Goal: Transaction & Acquisition: Purchase product/service

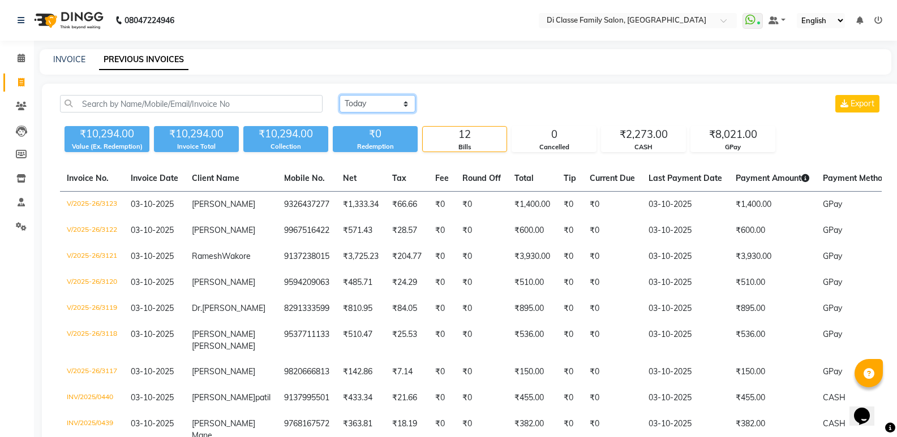
click at [362, 103] on select "Today Yesterday Custom Range" at bounding box center [378, 104] width 76 height 18
select select "range"
click at [340, 95] on select "Today Yesterday Custom Range" at bounding box center [378, 104] width 76 height 18
click at [462, 102] on input "03-10-2025" at bounding box center [469, 104] width 79 height 16
select select "10"
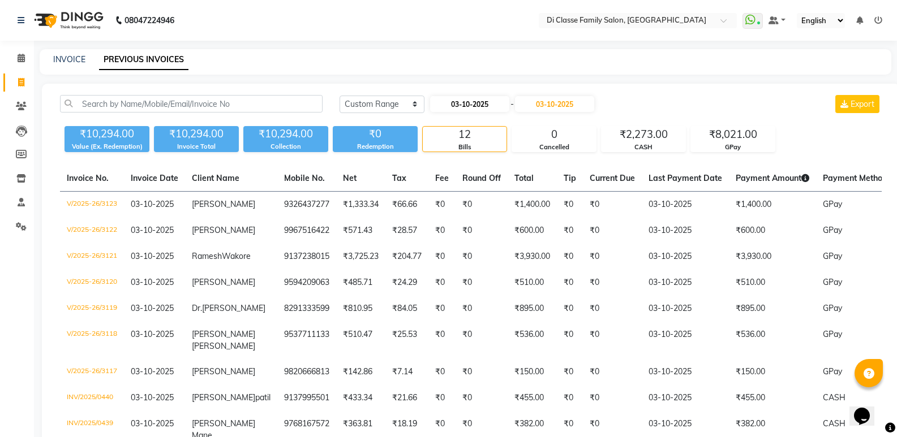
select select "2025"
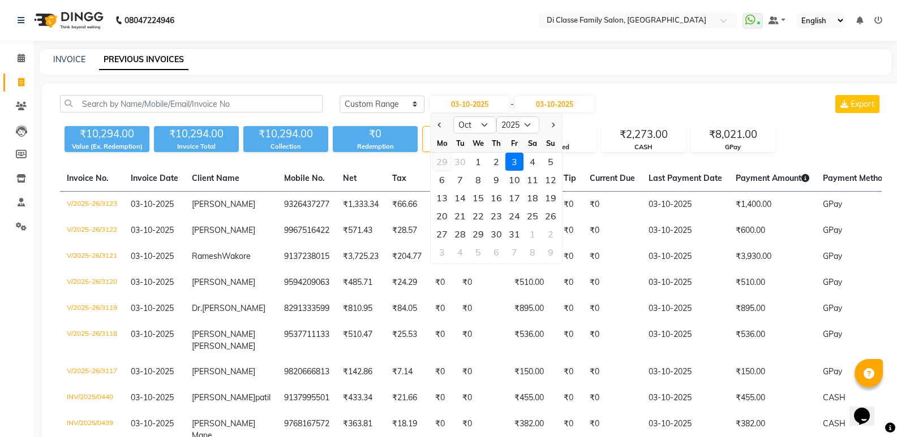
click at [444, 162] on div "29" at bounding box center [442, 162] width 18 height 18
type input "29-09-2025"
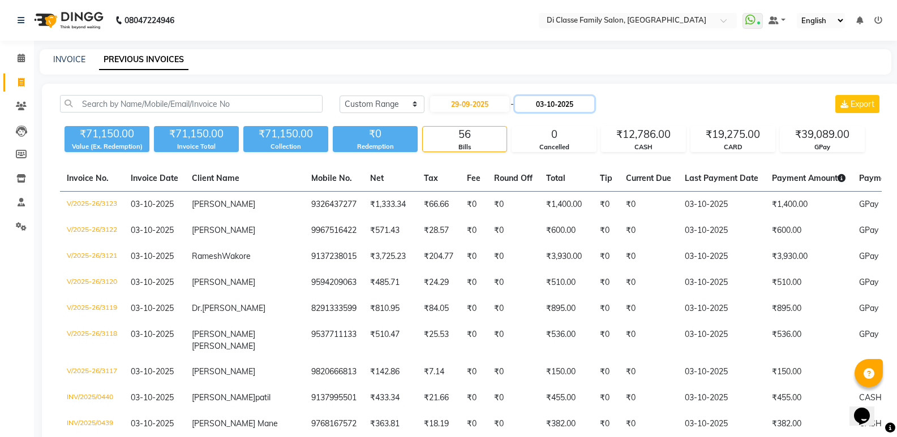
click at [545, 102] on input "03-10-2025" at bounding box center [554, 104] width 79 height 16
select select "10"
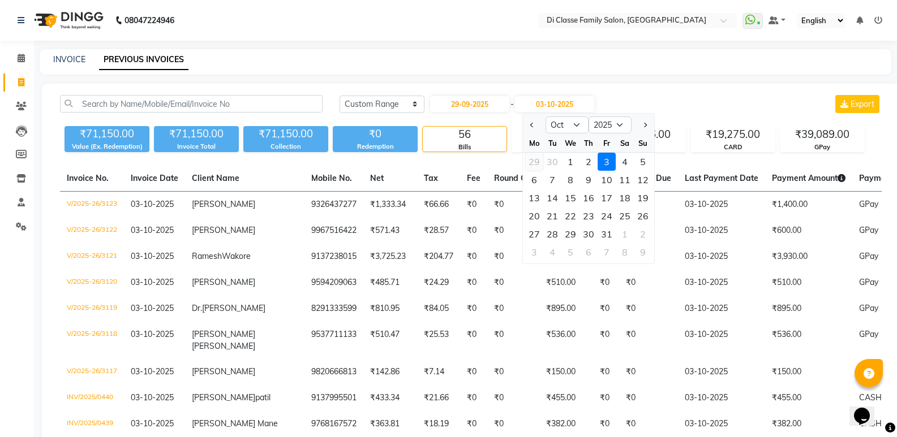
click at [527, 161] on div "29" at bounding box center [534, 162] width 18 height 18
type input "29-09-2025"
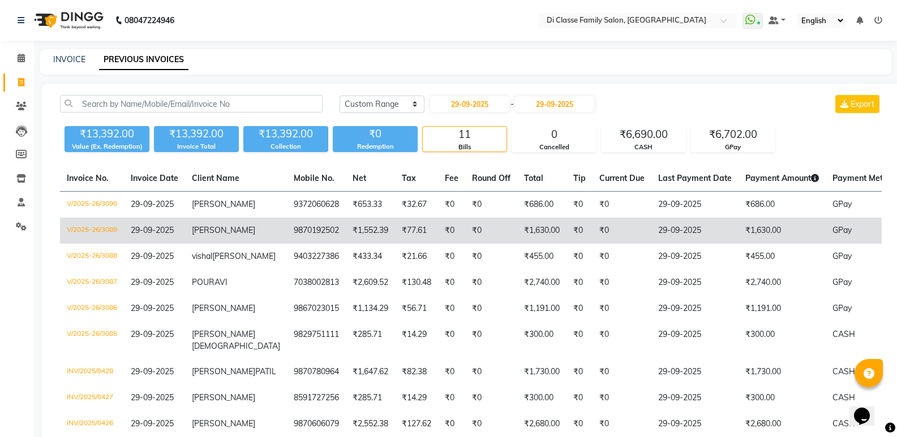
click at [478, 234] on td "₹0" at bounding box center [491, 231] width 52 height 26
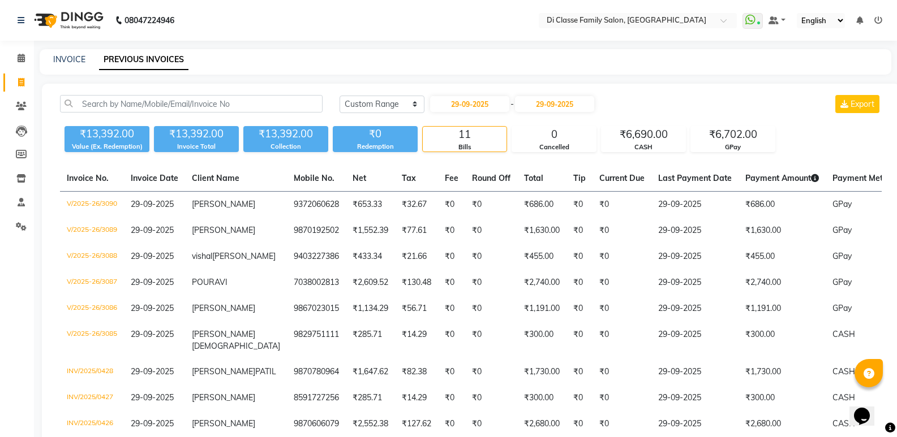
click at [70, 52] on div "INVOICE PREVIOUS INVOICES" at bounding box center [466, 61] width 852 height 25
click at [74, 58] on link "INVOICE" at bounding box center [69, 59] width 32 height 10
select select "6346"
select select "service"
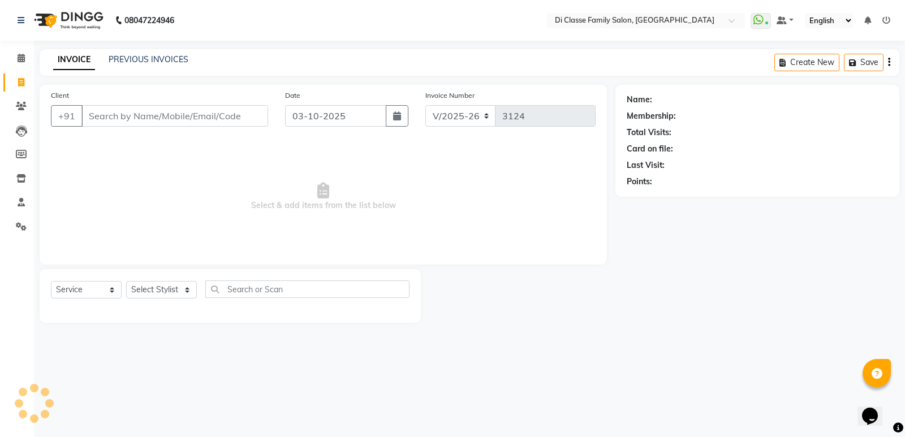
click at [110, 111] on input "Client" at bounding box center [174, 116] width 187 height 22
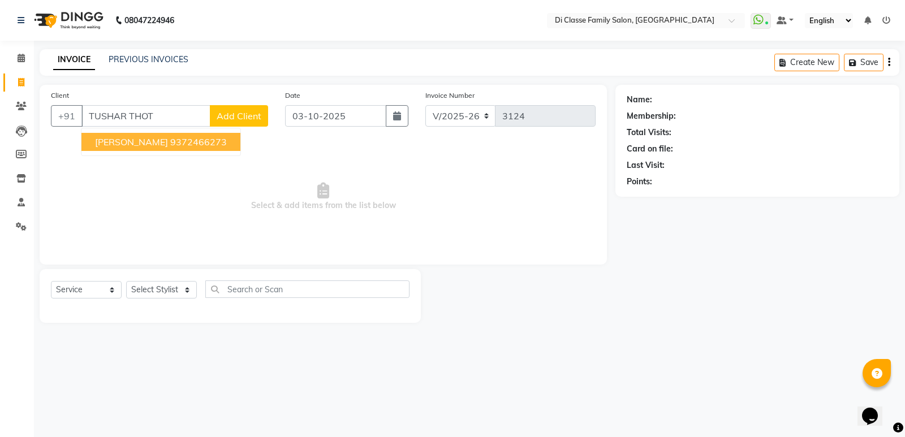
click at [108, 143] on span "tushar Thotam" at bounding box center [131, 141] width 73 height 11
type input "9372466273"
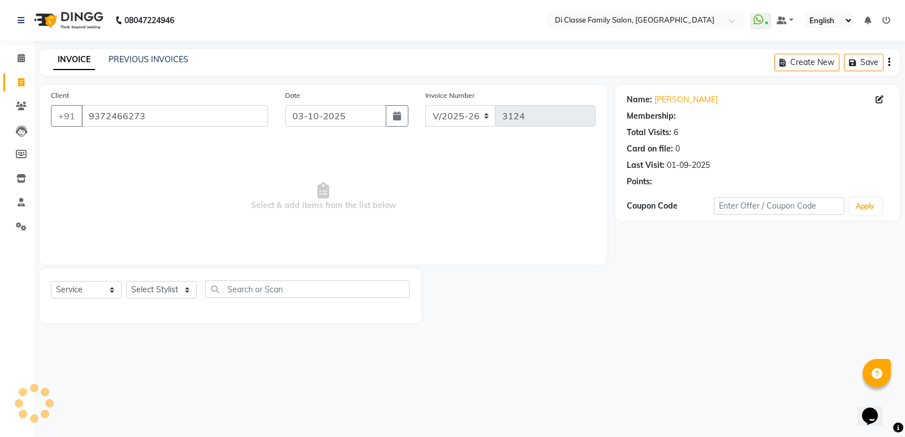
select select "1: Object"
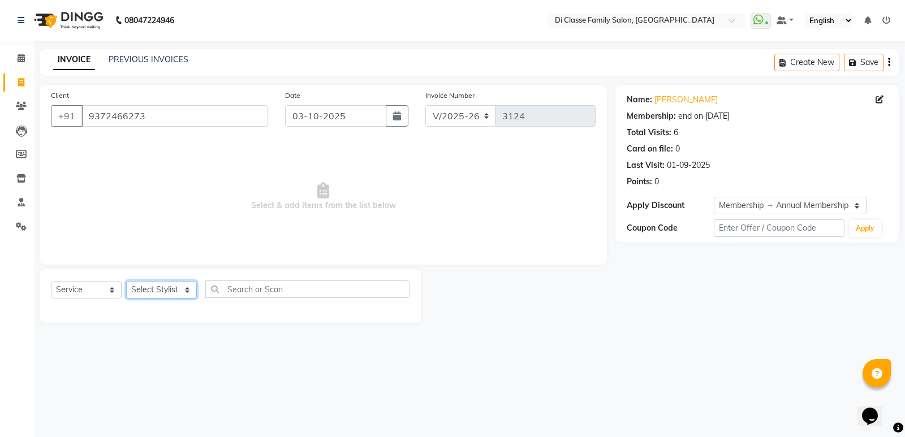
click at [172, 290] on select "Select Stylist ADMIN Anu Ayaz Kadri Javed KAPIL SINGH KOMAL Payal Pooja rahul R…" at bounding box center [161, 290] width 71 height 18
select select "77033"
click at [126, 281] on select "Select Stylist ADMIN Anu Ayaz Kadri Javed KAPIL SINGH KOMAL Payal Pooja rahul R…" at bounding box center [161, 290] width 71 height 18
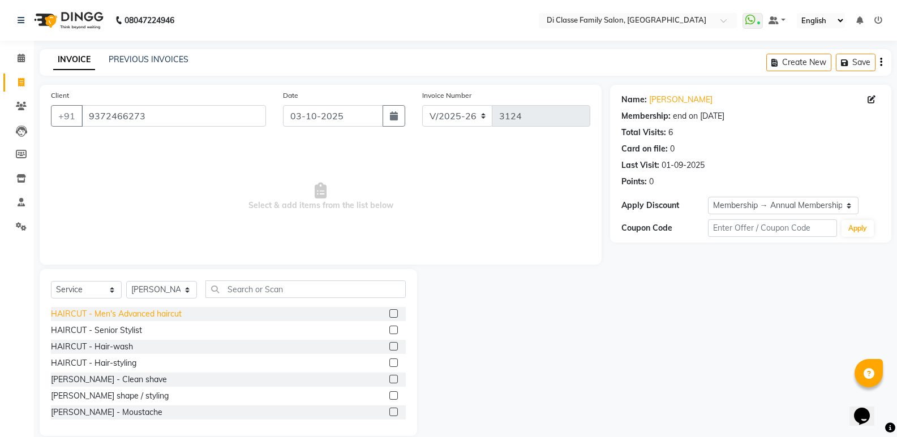
click at [125, 310] on div "HAIRCUT - Men's Advanced haircut" at bounding box center [116, 314] width 131 height 12
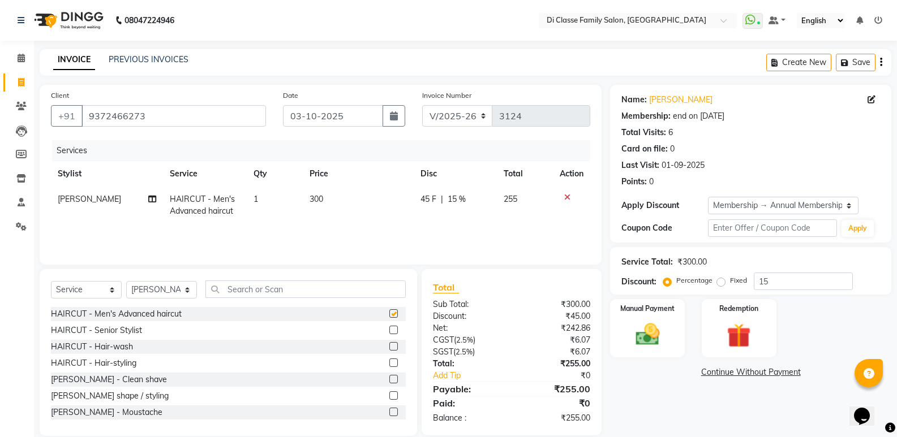
checkbox input "false"
click at [140, 394] on div "BEARD - Beard shape / styling" at bounding box center [110, 396] width 118 height 12
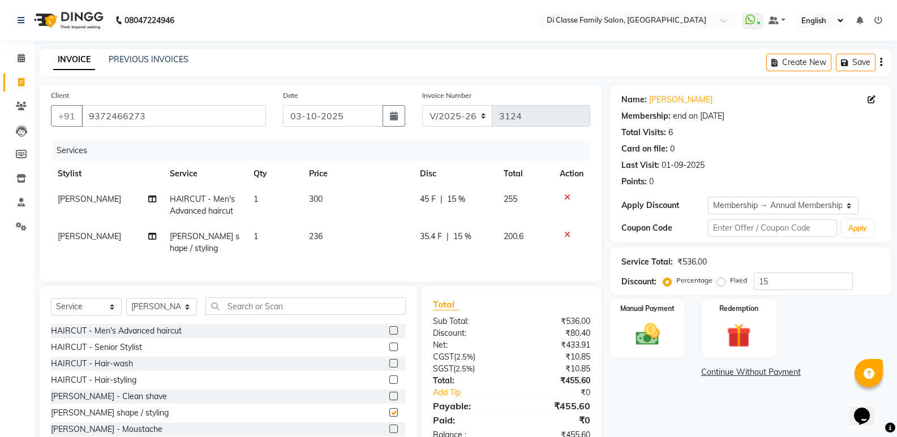
checkbox input "false"
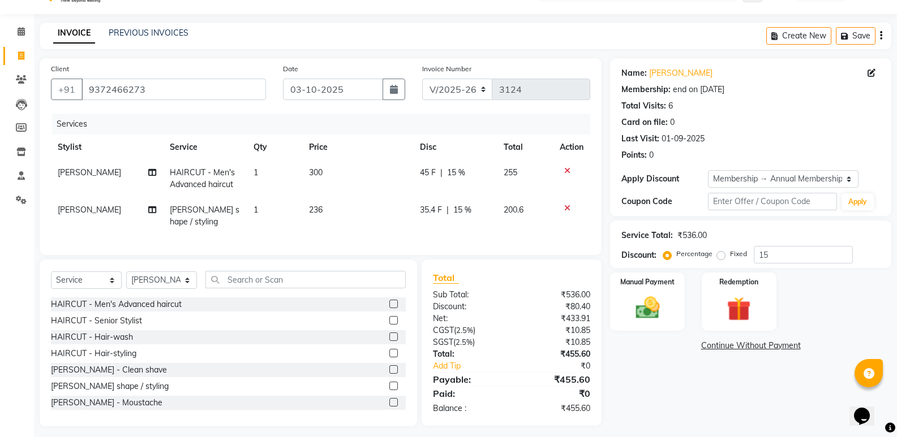
scroll to position [41, 0]
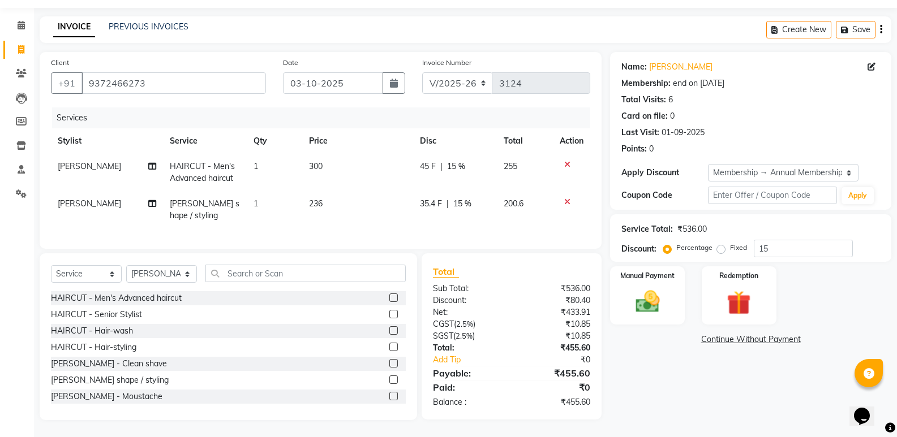
click at [439, 198] on span "35.4 F" at bounding box center [431, 204] width 22 height 12
select select "77033"
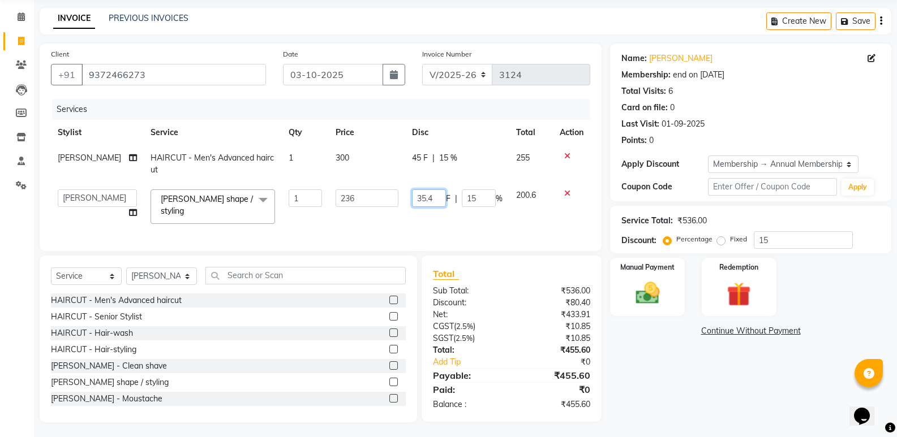
click at [440, 198] on input "35.4" at bounding box center [429, 199] width 34 height 18
type input "36"
click at [543, 229] on div "Services Stylist Service Qty Price Disc Total Action Rutik HAIRCUT - Men's Adva…" at bounding box center [320, 169] width 539 height 141
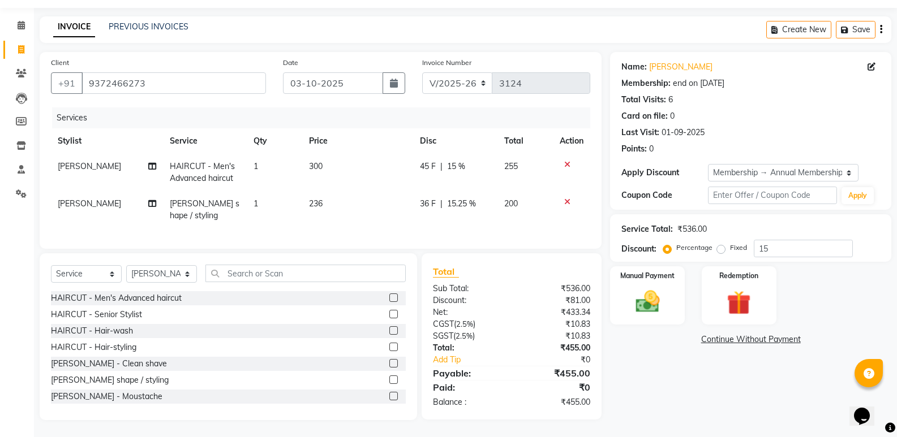
click at [680, 368] on div "Name: Tushar Thotam Membership: end on 30-06-2026 Total Visits: 6 Card on file:…" at bounding box center [755, 236] width 290 height 368
click at [660, 311] on div "Manual Payment" at bounding box center [648, 295] width 78 height 61
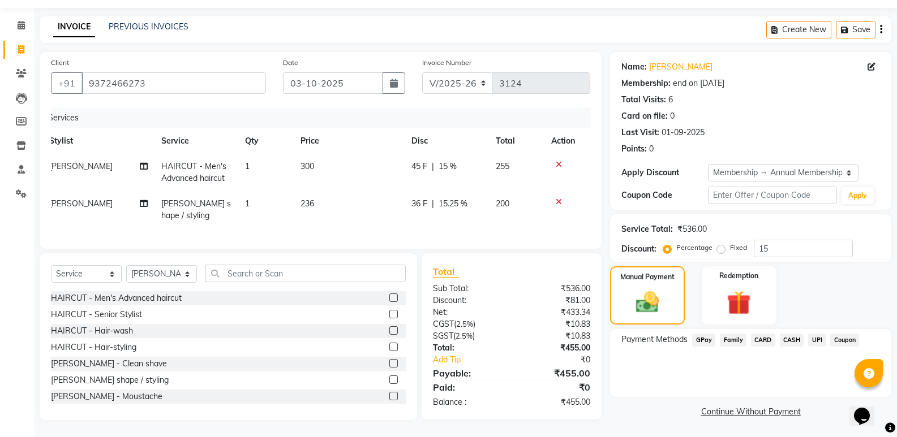
scroll to position [0, 0]
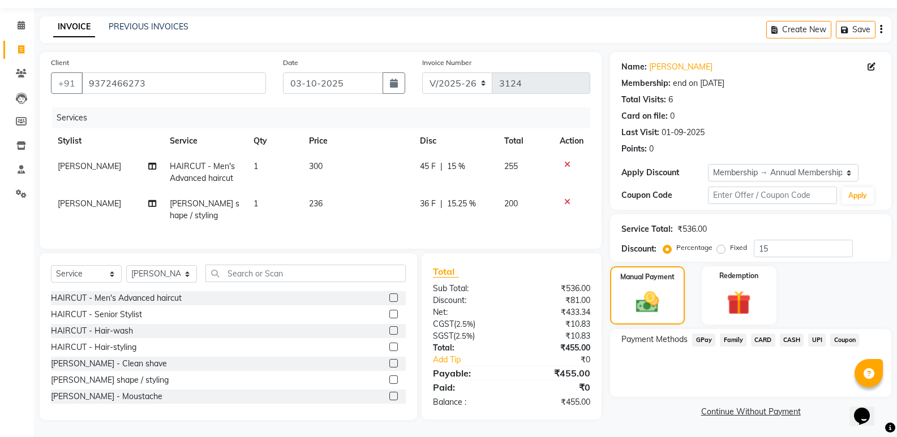
click at [620, 368] on div "Payment Methods GPay Family CARD CASH UPI Coupon" at bounding box center [750, 363] width 281 height 68
click at [706, 334] on span "GPay" at bounding box center [703, 340] width 23 height 13
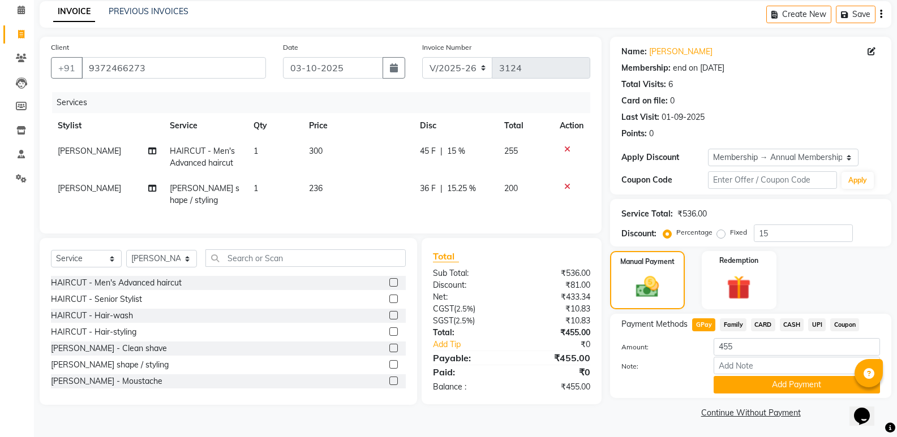
scroll to position [49, 0]
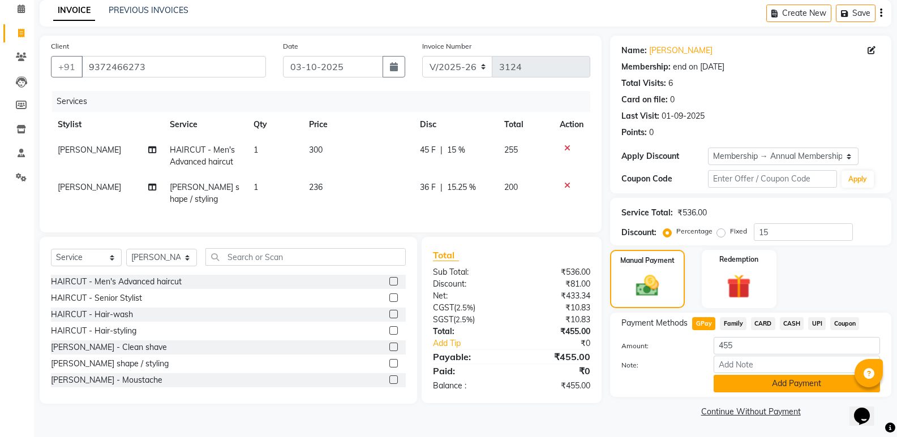
click at [757, 387] on button "Add Payment" at bounding box center [797, 384] width 166 height 18
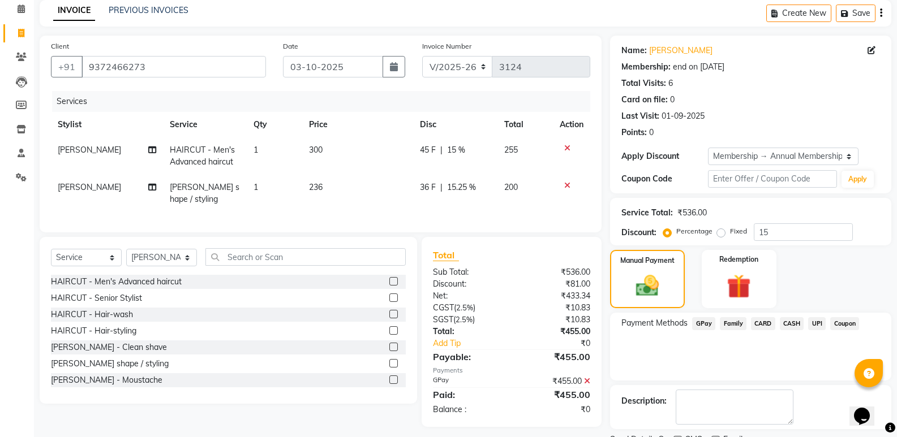
scroll to position [97, 0]
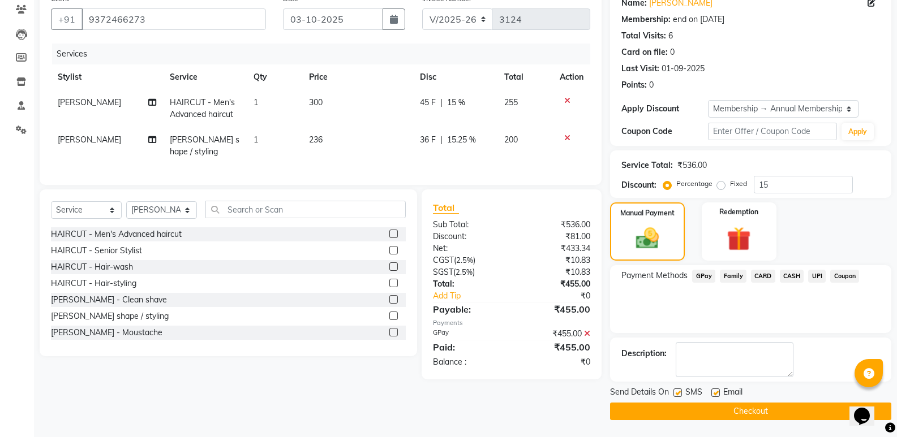
click at [769, 406] on button "Checkout" at bounding box center [750, 412] width 281 height 18
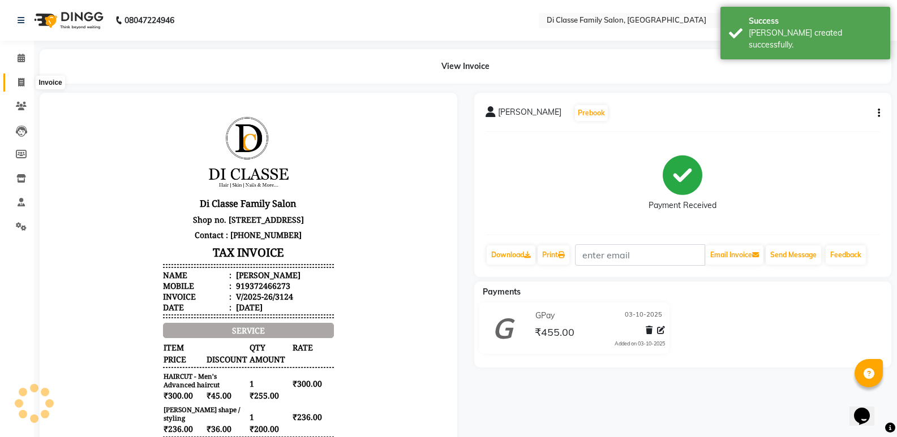
click at [22, 75] on link "Invoice" at bounding box center [16, 83] width 27 height 19
select select "service"
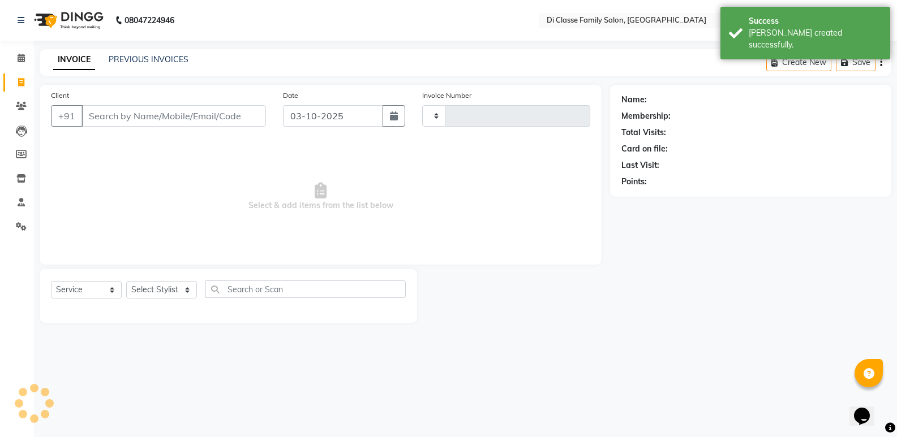
type input "3125"
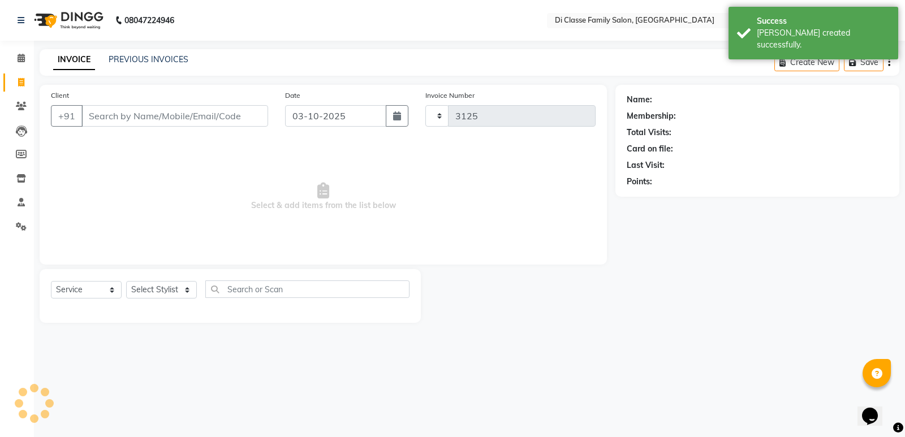
select select "6346"
click at [169, 93] on div "Client +91" at bounding box center [159, 112] width 234 height 46
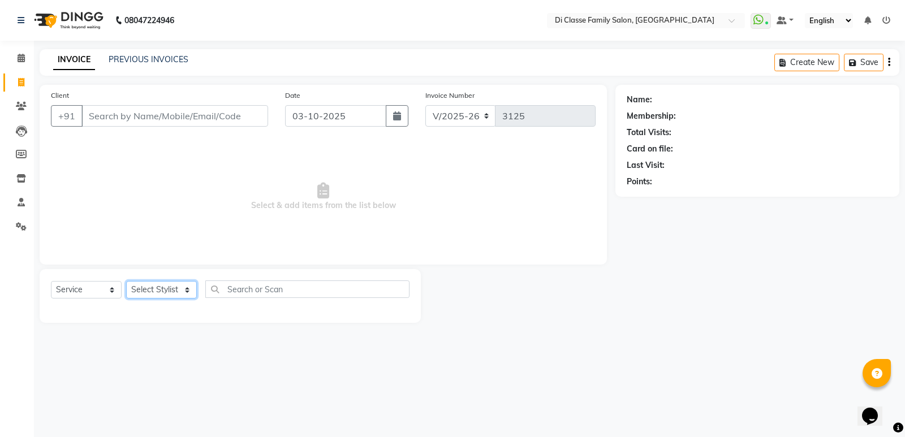
click at [154, 286] on select "Select Stylist ADMIN Anu Ayaz Kadri Javed KAPIL SINGH KOMAL Payal Pooja rahul R…" at bounding box center [161, 290] width 71 height 18
select select "47550"
click at [126, 281] on select "Select Stylist ADMIN Anu Ayaz Kadri Javed KAPIL SINGH KOMAL Payal Pooja rahul R…" at bounding box center [161, 290] width 71 height 18
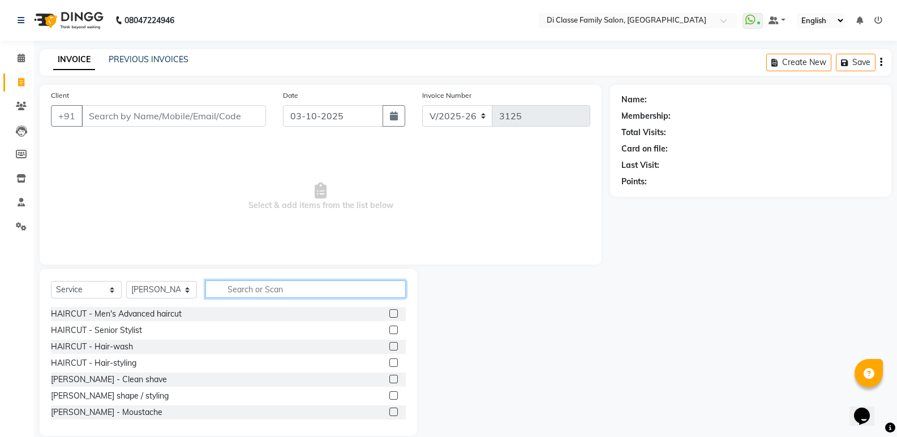
click at [269, 282] on input "text" at bounding box center [305, 290] width 200 height 18
type input "LIPO"
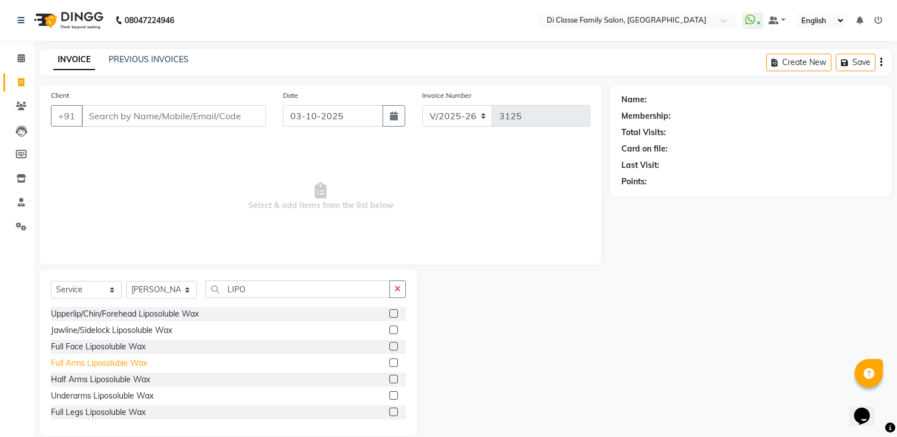
click at [109, 362] on div "Full Arms Liposoluble Wax" at bounding box center [99, 364] width 96 height 12
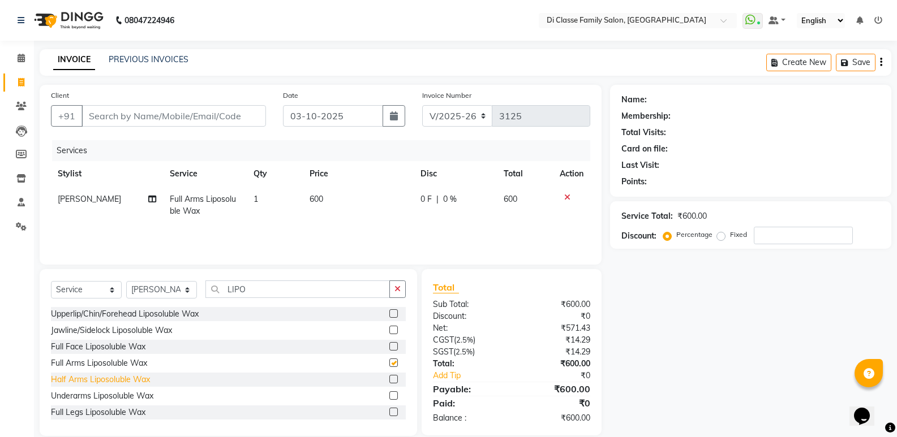
checkbox input "false"
click at [108, 398] on div "Underarms Liposoluble Wax" at bounding box center [102, 396] width 102 height 12
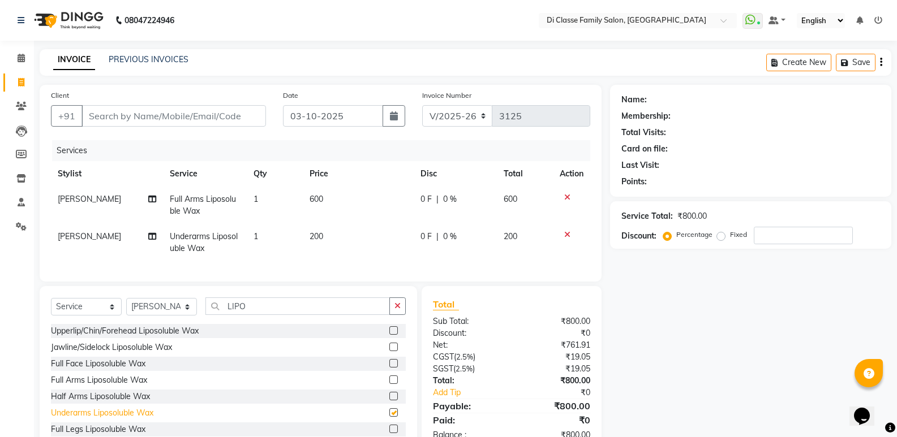
checkbox input "false"
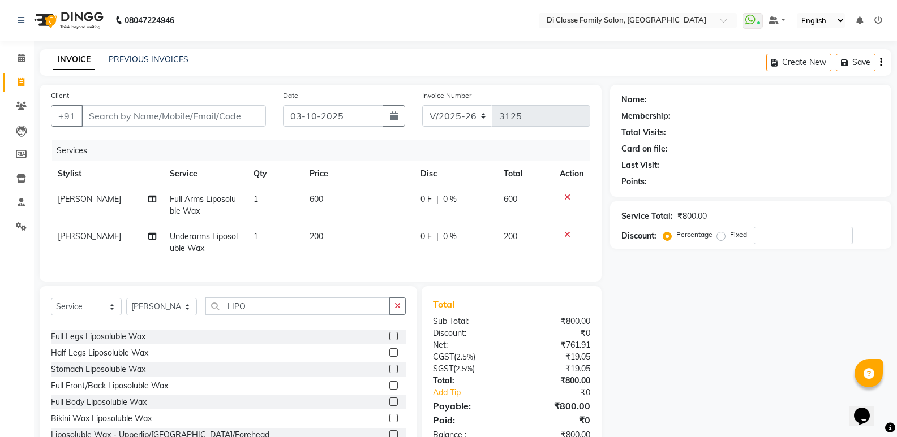
scroll to position [113, 0]
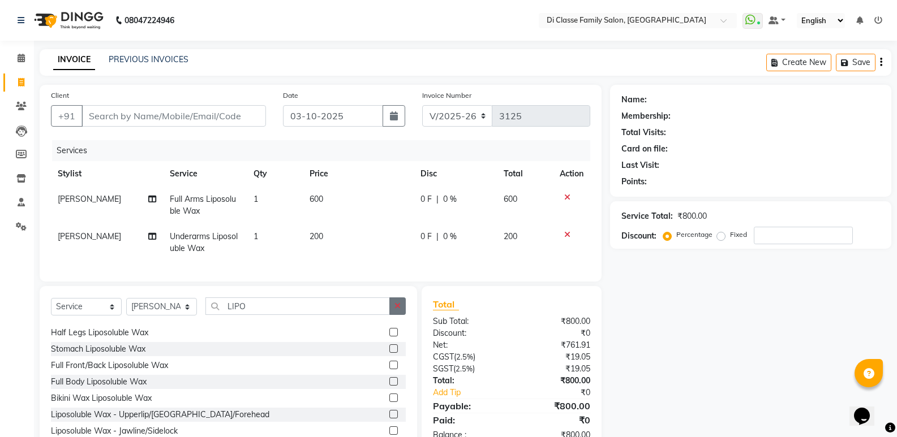
click at [391, 315] on button "button" at bounding box center [397, 307] width 16 height 18
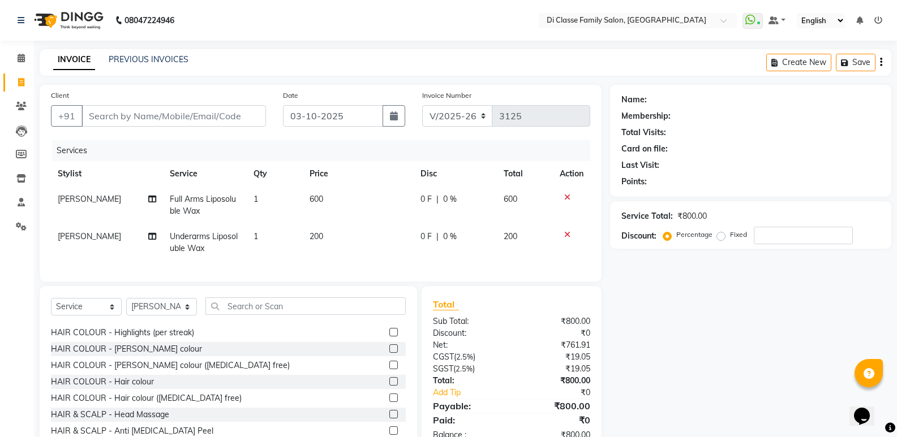
click at [564, 199] on icon at bounding box center [567, 198] width 6 height 8
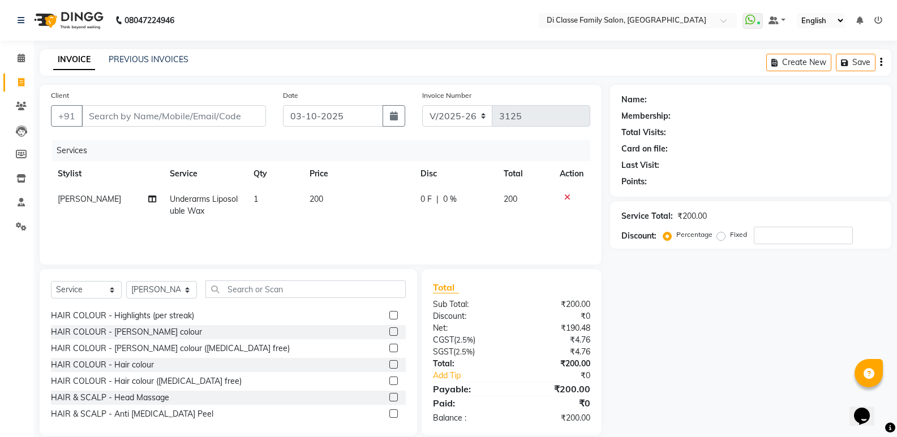
click at [567, 194] on icon at bounding box center [567, 198] width 6 height 8
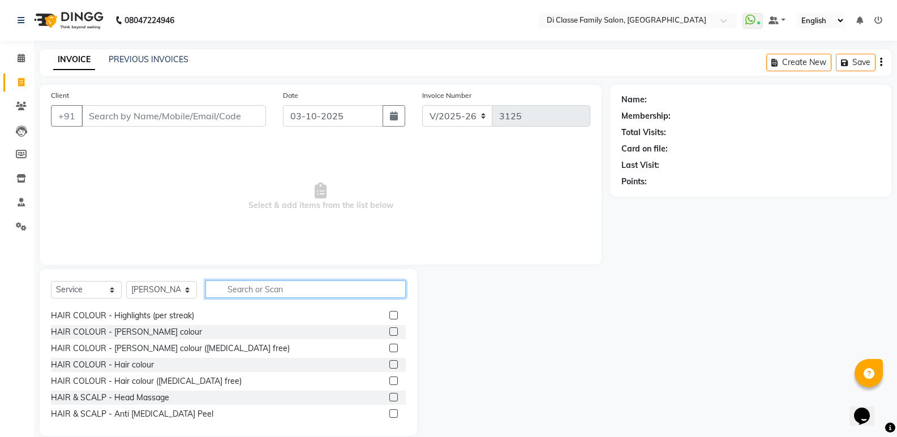
click at [337, 294] on input "text" at bounding box center [305, 290] width 200 height 18
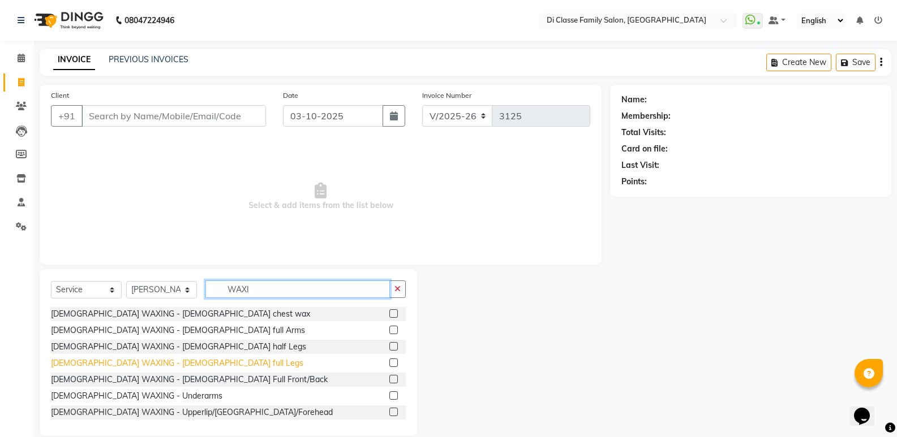
scroll to position [57, 0]
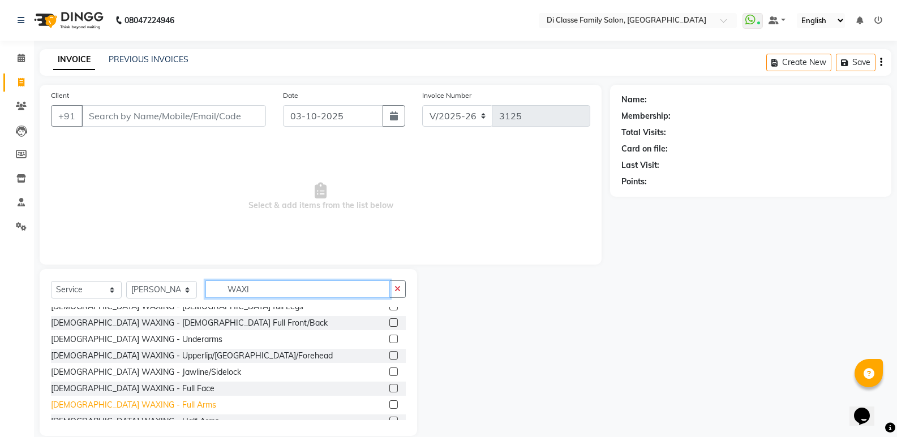
type input "WAXI"
click at [149, 404] on div "FEMALE WAXING - Full Arms" at bounding box center [133, 406] width 165 height 12
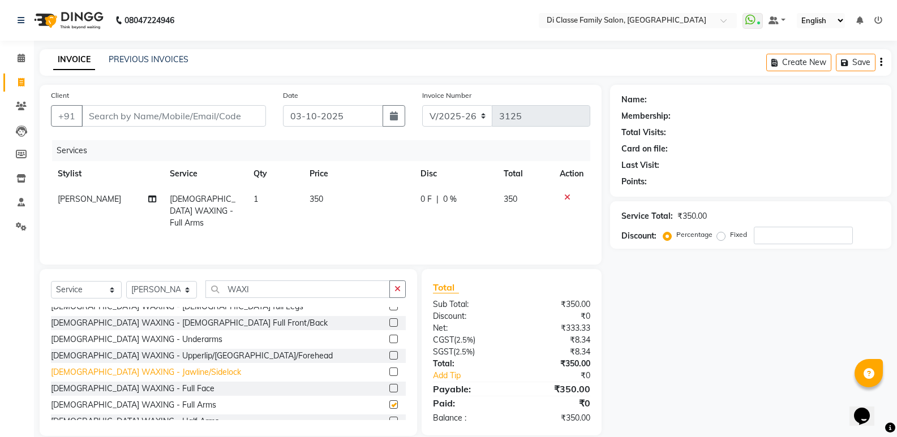
checkbox input "false"
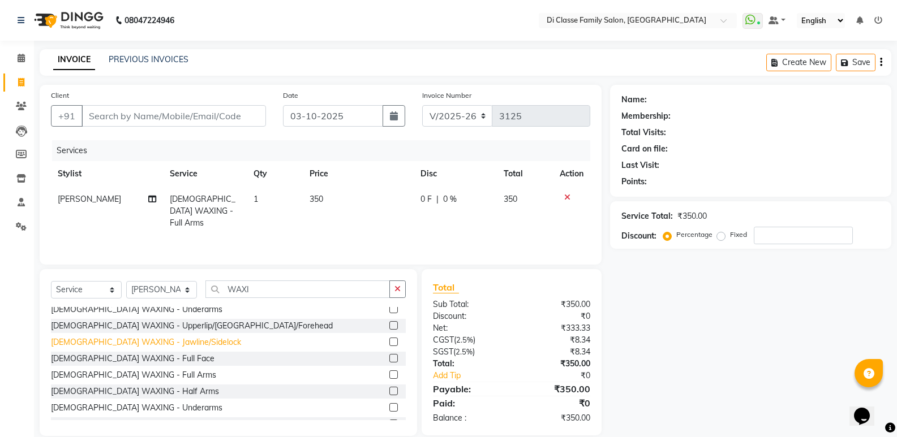
scroll to position [113, 0]
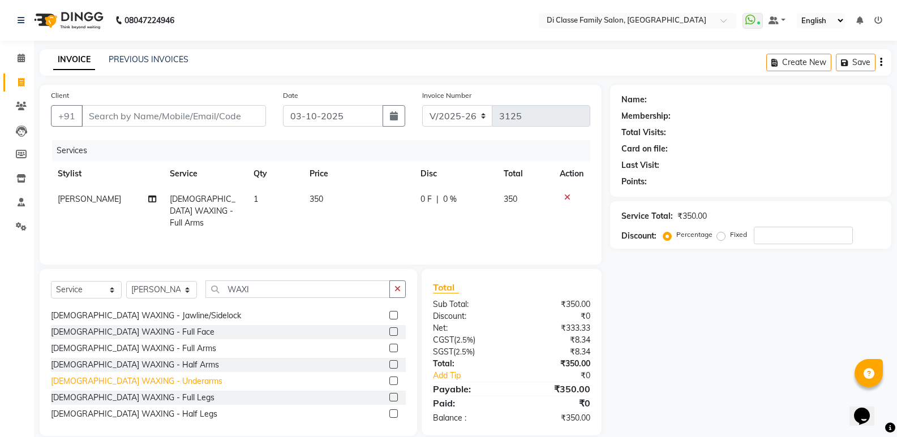
click at [147, 380] on div "FEMALE WAXING - Underarms" at bounding box center [136, 382] width 171 height 12
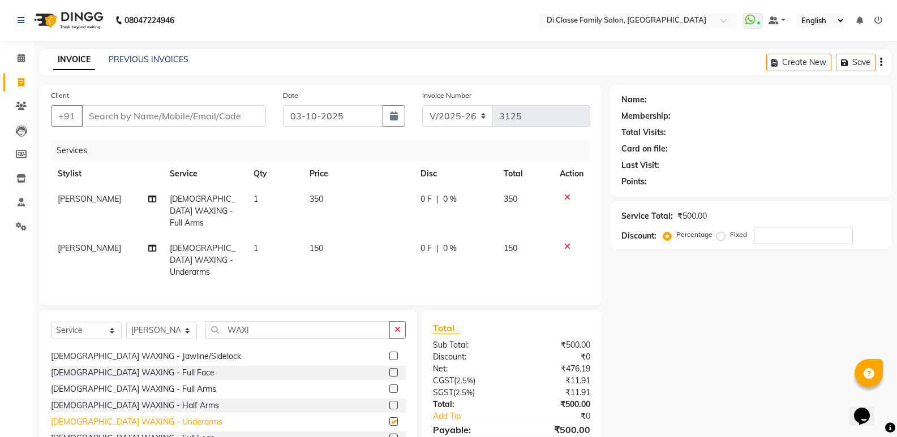
checkbox input "false"
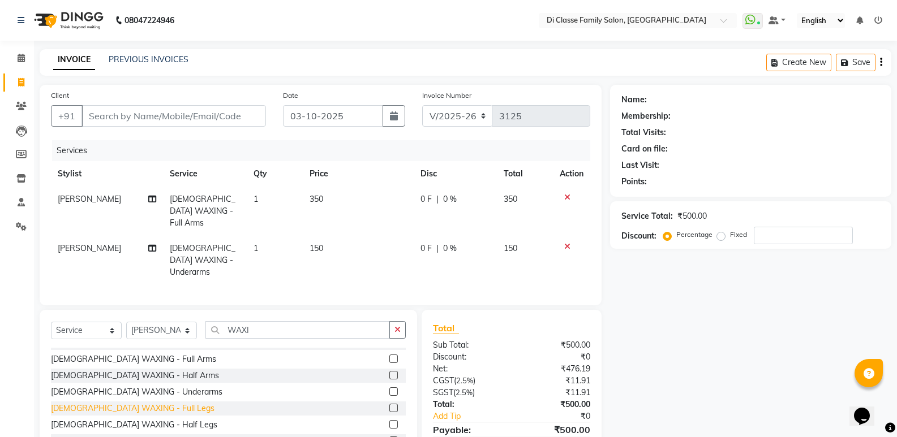
scroll to position [170, 0]
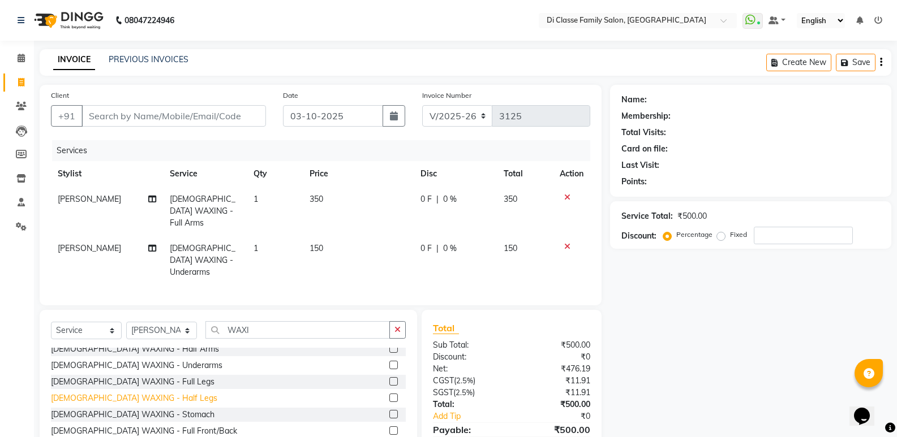
click at [138, 393] on div "FEMALE WAXING - Half Legs" at bounding box center [134, 399] width 166 height 12
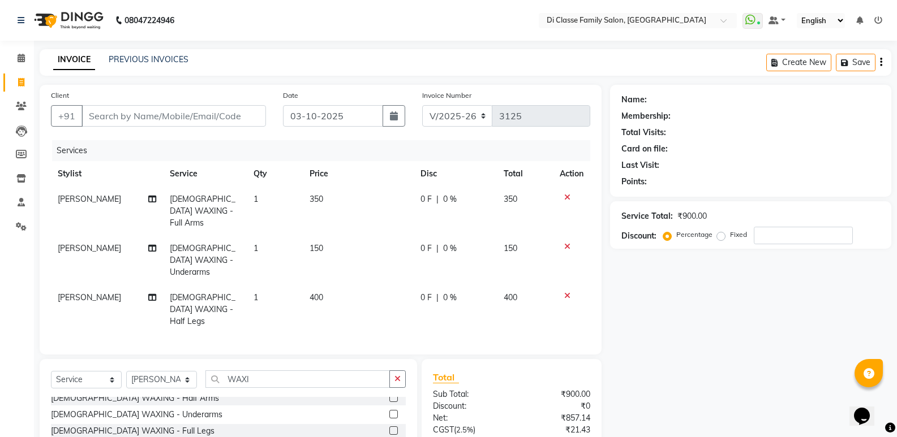
checkbox input "false"
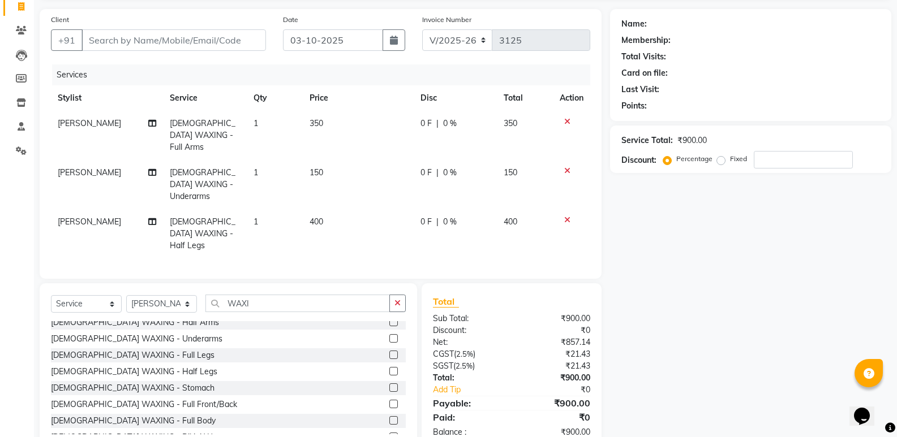
scroll to position [79, 0]
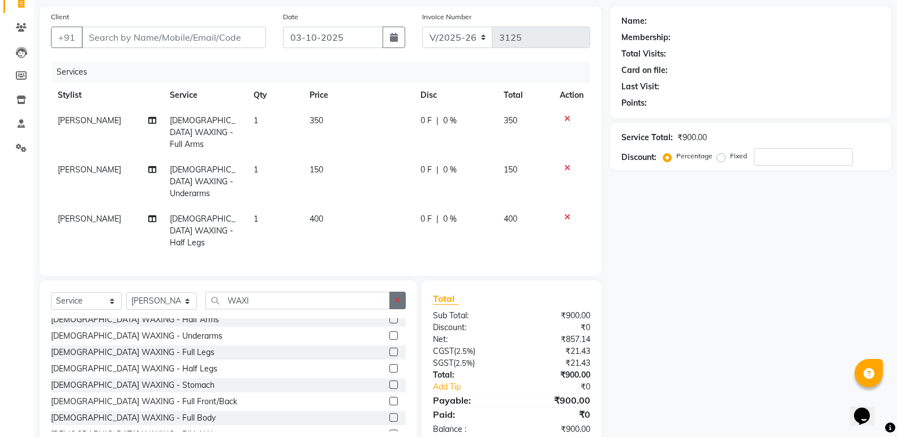
click at [393, 292] on button "button" at bounding box center [397, 301] width 16 height 18
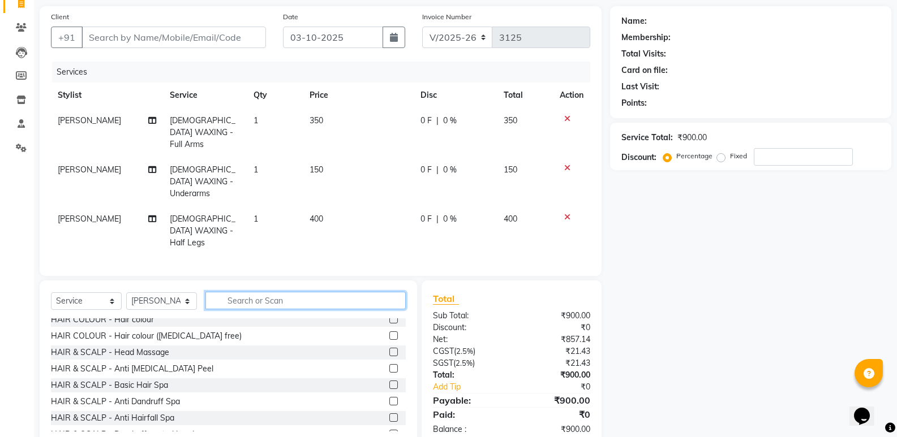
click at [384, 292] on input "text" at bounding box center [305, 301] width 200 height 18
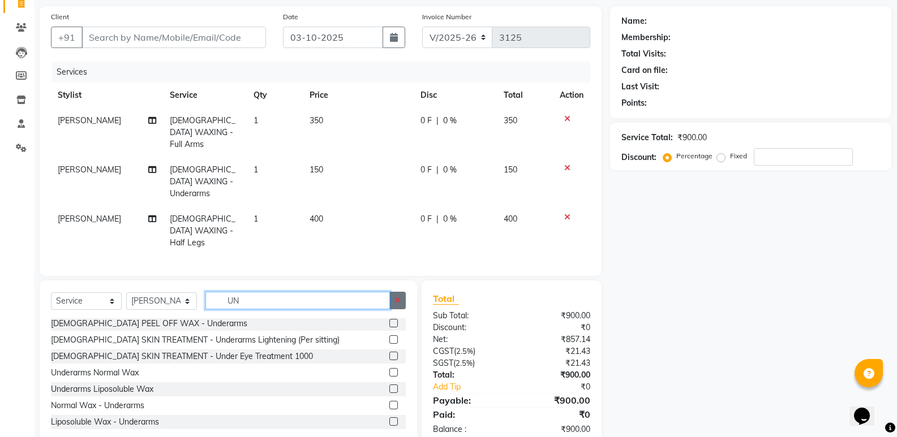
type input "UN"
drag, startPoint x: 405, startPoint y: 277, endPoint x: 396, endPoint y: 273, distance: 10.4
click at [401, 292] on button "button" at bounding box center [397, 301] width 16 height 18
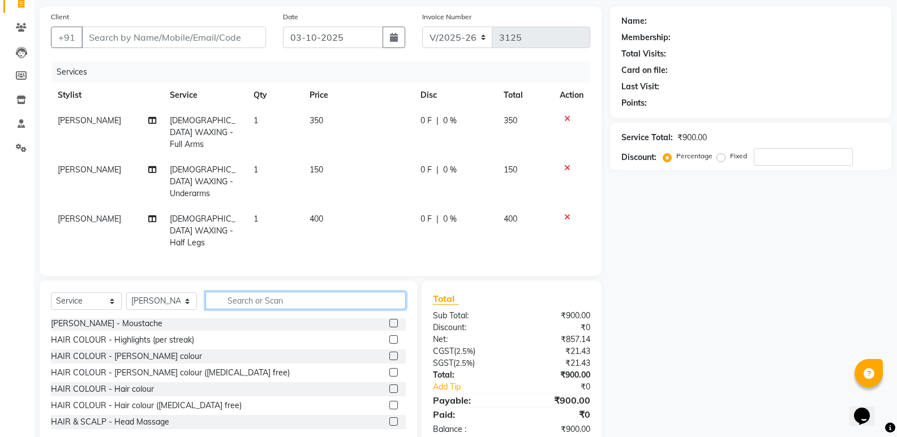
click at [394, 292] on input "text" at bounding box center [305, 301] width 200 height 18
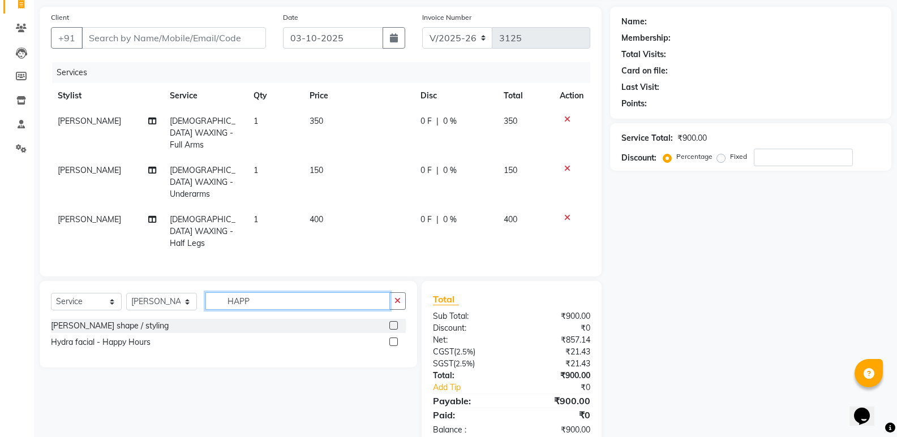
scroll to position [0, 0]
type input "HAPP"
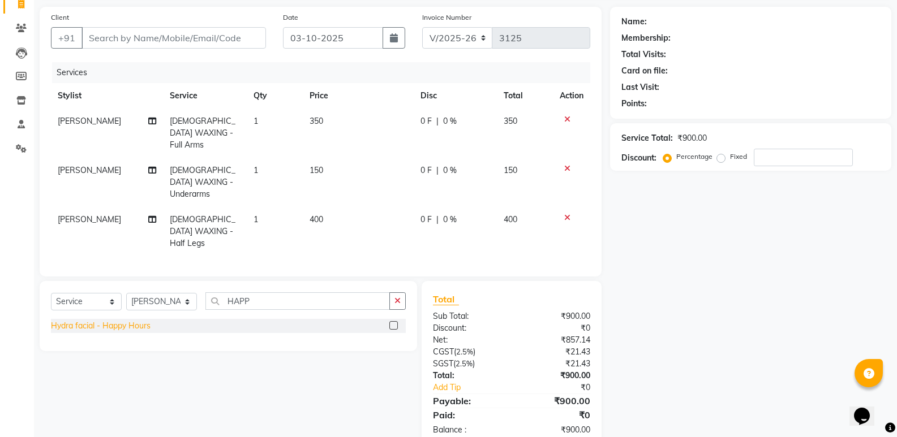
click at [140, 320] on div "Hydra facial - Happy Hours" at bounding box center [101, 326] width 100 height 12
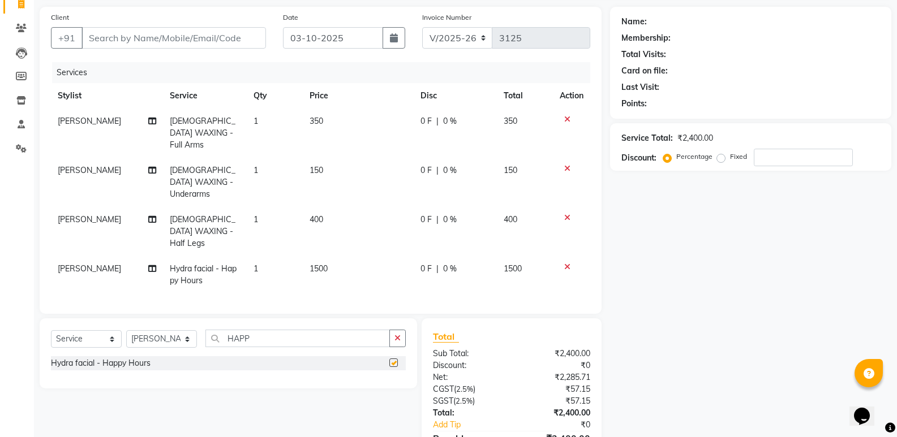
checkbox input "false"
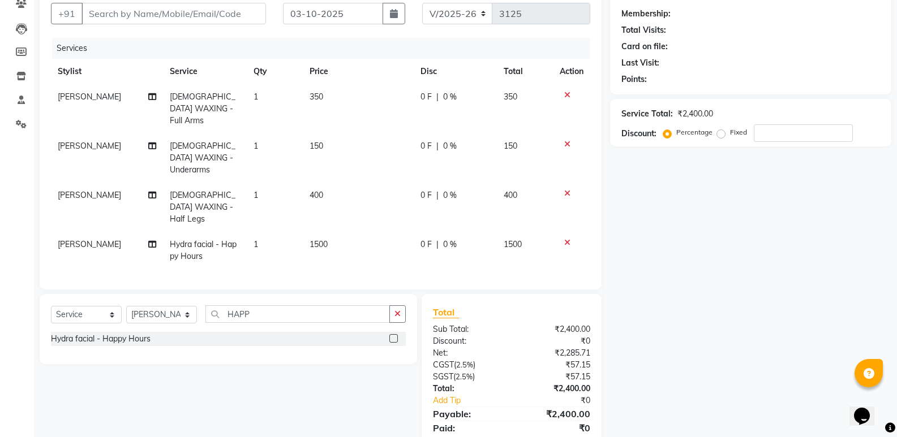
scroll to position [115, 0]
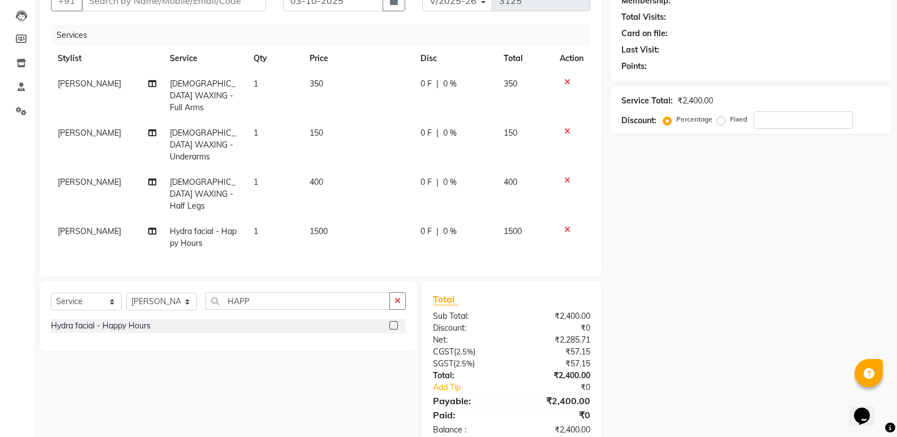
click at [695, 228] on div "Name: Membership: Total Visits: Card on file: Last Visit: Points: Service Total…" at bounding box center [755, 208] width 290 height 478
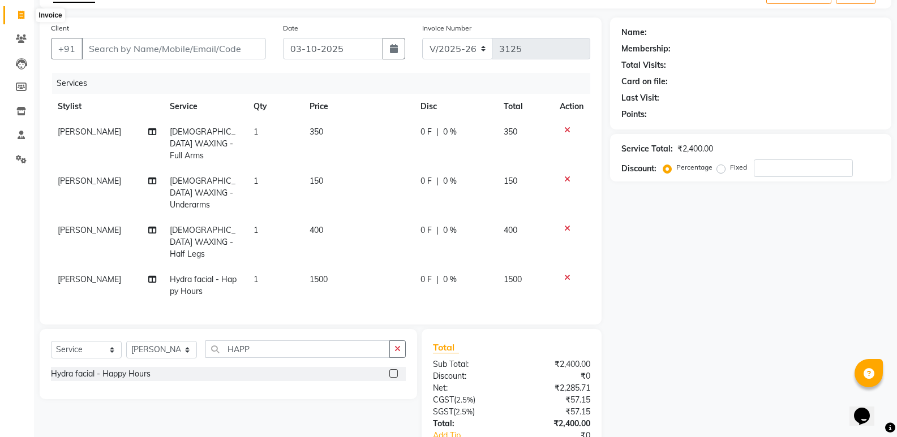
scroll to position [2, 0]
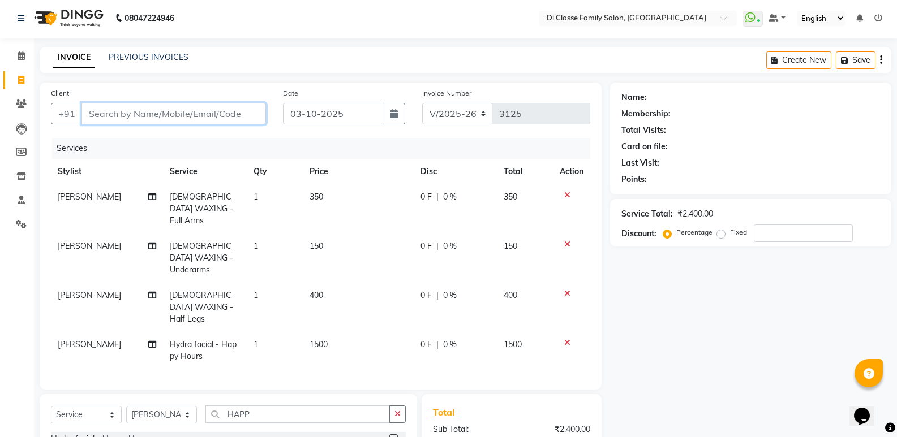
click at [165, 119] on input "Client" at bounding box center [173, 114] width 184 height 22
type input "8"
type input "0"
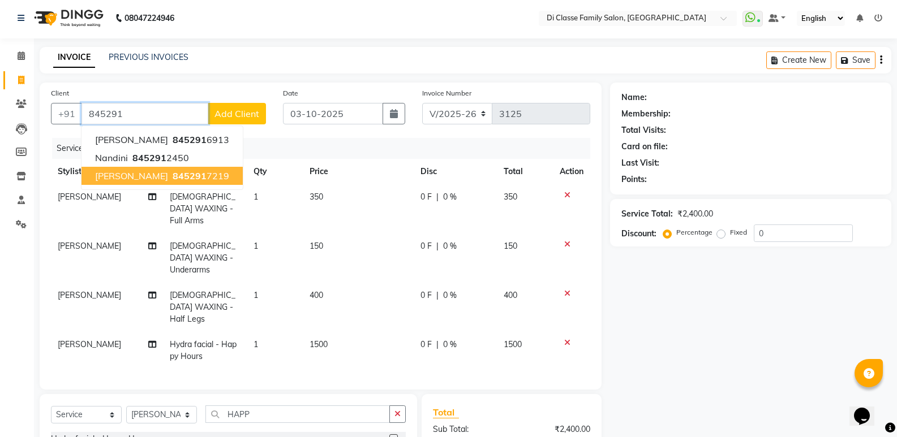
click at [223, 182] on button "Prerna Agrawal 845291 7219" at bounding box center [161, 176] width 161 height 18
type input "8452917219"
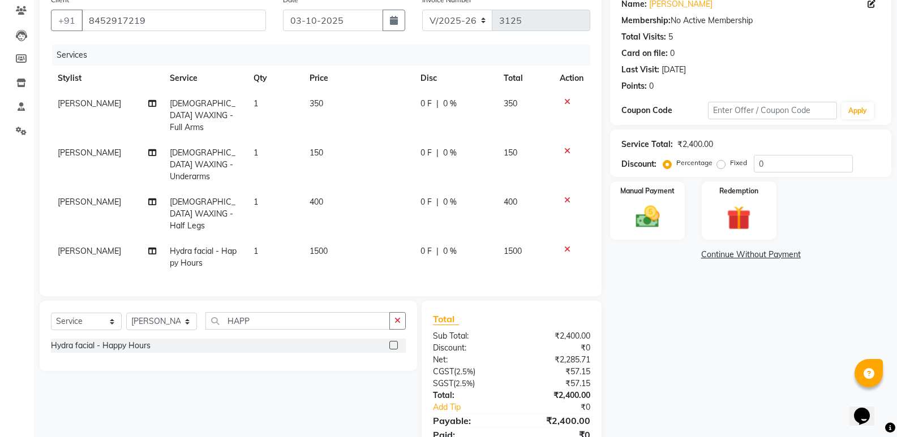
scroll to position [115, 0]
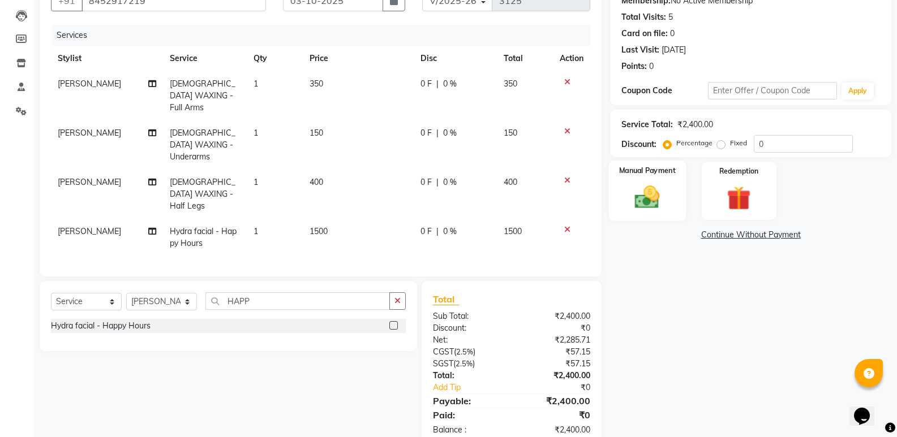
click at [662, 201] on img at bounding box center [647, 197] width 40 height 29
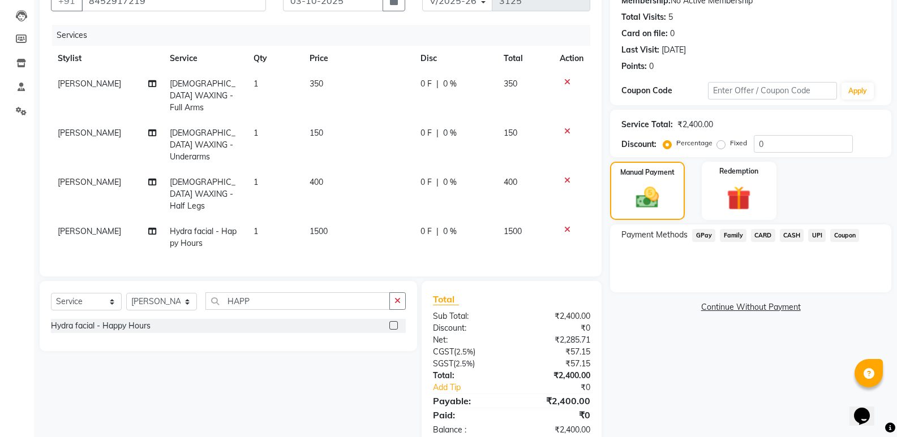
click at [696, 235] on span "GPay" at bounding box center [703, 235] width 23 height 13
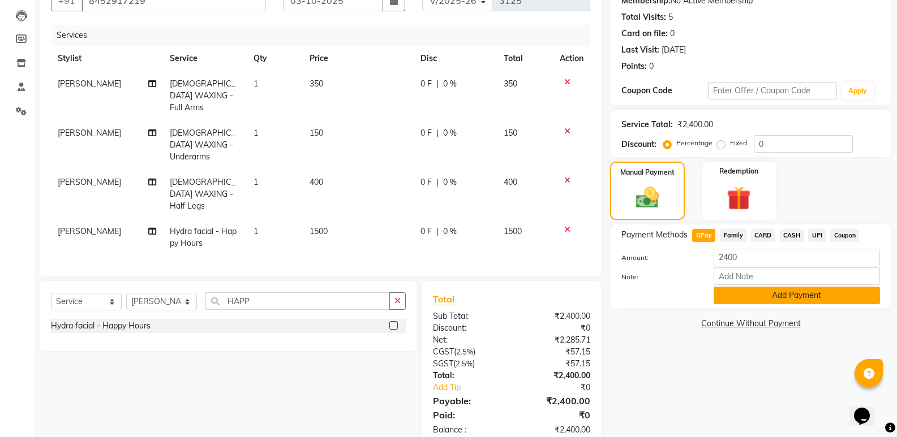
click at [724, 291] on button "Add Payment" at bounding box center [797, 296] width 166 height 18
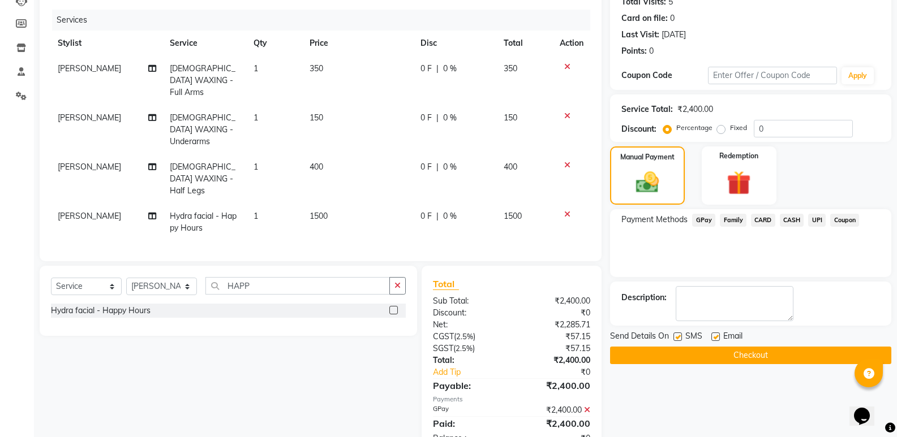
scroll to position [139, 0]
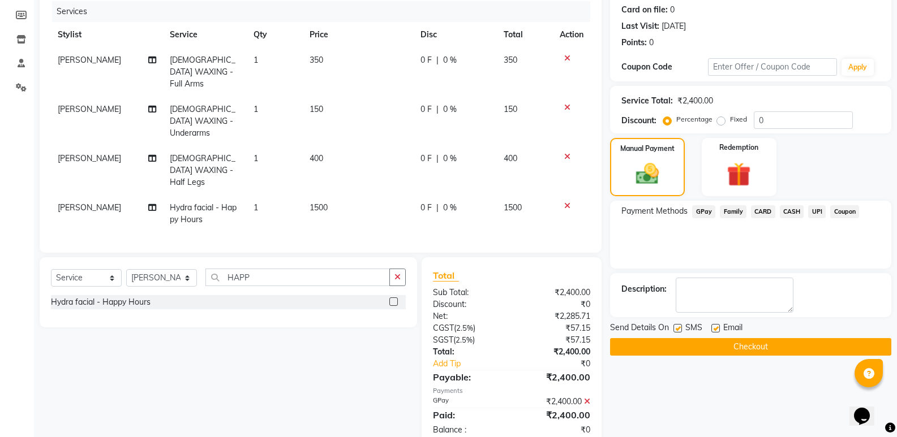
click at [675, 327] on label at bounding box center [677, 328] width 8 height 8
click at [675, 327] on input "checkbox" at bounding box center [676, 328] width 7 height 7
click at [674, 328] on label at bounding box center [677, 328] width 8 height 8
click at [674, 328] on input "checkbox" at bounding box center [676, 328] width 7 height 7
checkbox input "true"
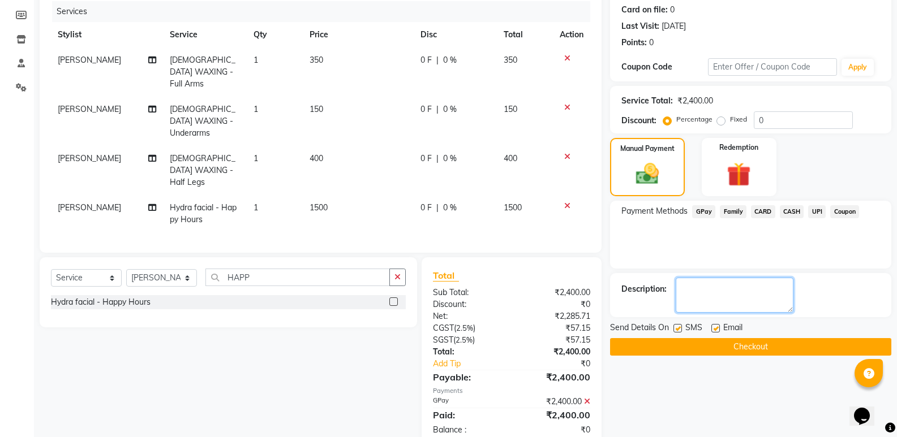
click at [710, 295] on textarea at bounding box center [735, 295] width 118 height 35
click at [664, 263] on div "Payment Methods GPay Family CARD CASH UPI Coupon" at bounding box center [750, 235] width 281 height 68
click at [670, 341] on button "Checkout" at bounding box center [750, 347] width 281 height 18
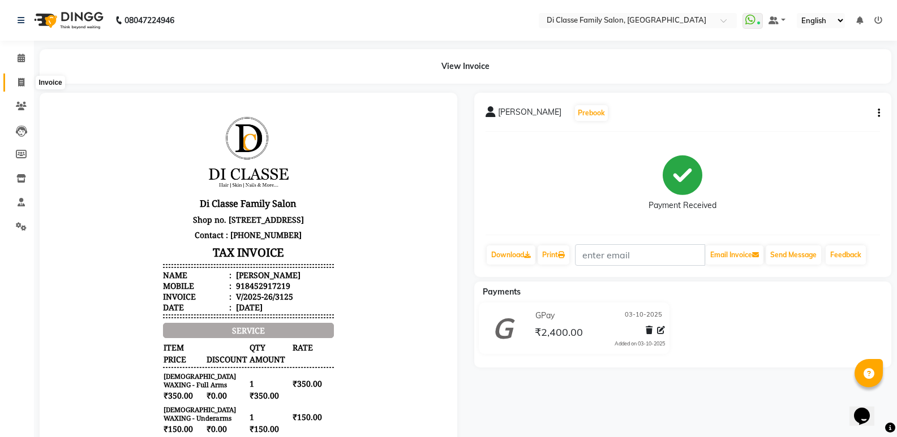
click at [15, 87] on span at bounding box center [21, 82] width 20 height 13
select select "service"
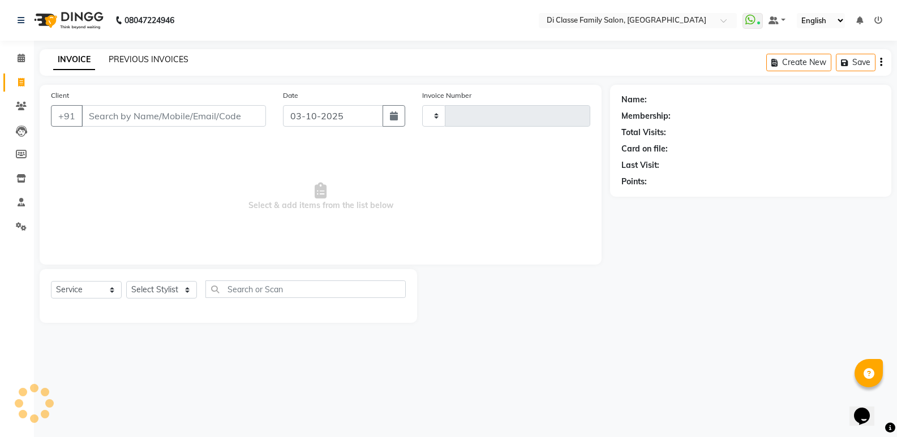
type input "3126"
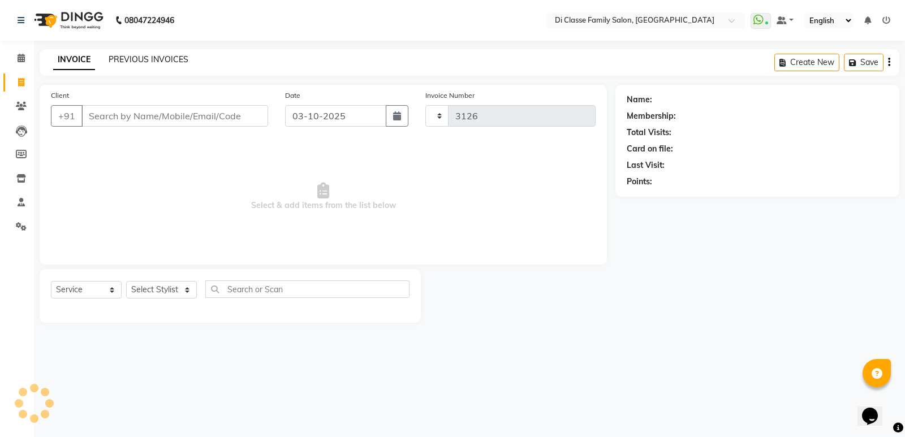
select select "6346"
click at [125, 59] on link "PREVIOUS INVOICES" at bounding box center [149, 59] width 80 height 10
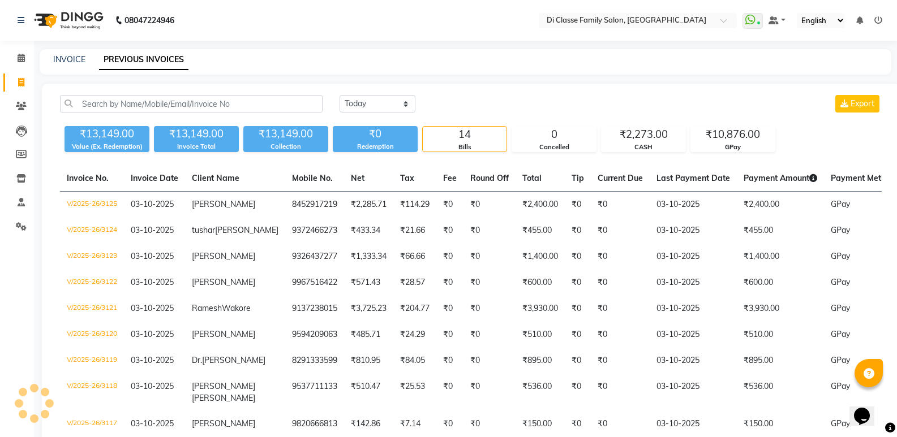
click at [429, 54] on div "INVOICE PREVIOUS INVOICES" at bounding box center [459, 60] width 838 height 12
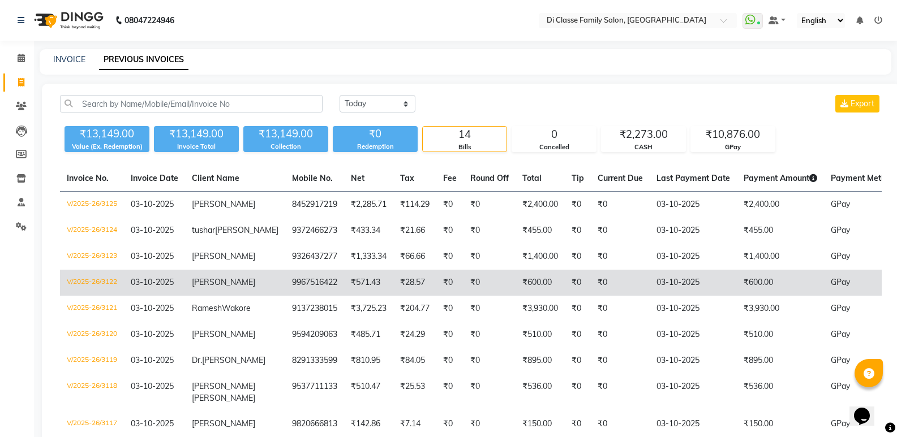
click at [565, 296] on td "₹0" at bounding box center [578, 283] width 26 height 26
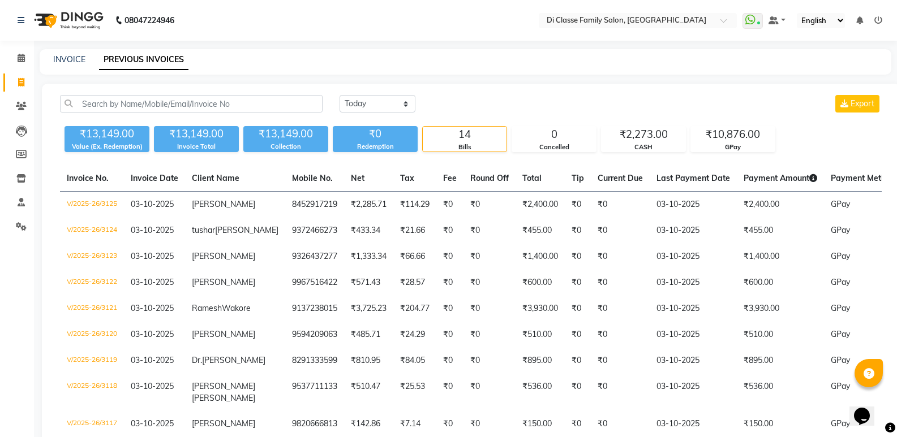
click at [49, 58] on div "INVOICE PREVIOUS INVOICES" at bounding box center [459, 60] width 838 height 12
click at [66, 63] on link "INVOICE" at bounding box center [69, 59] width 32 height 10
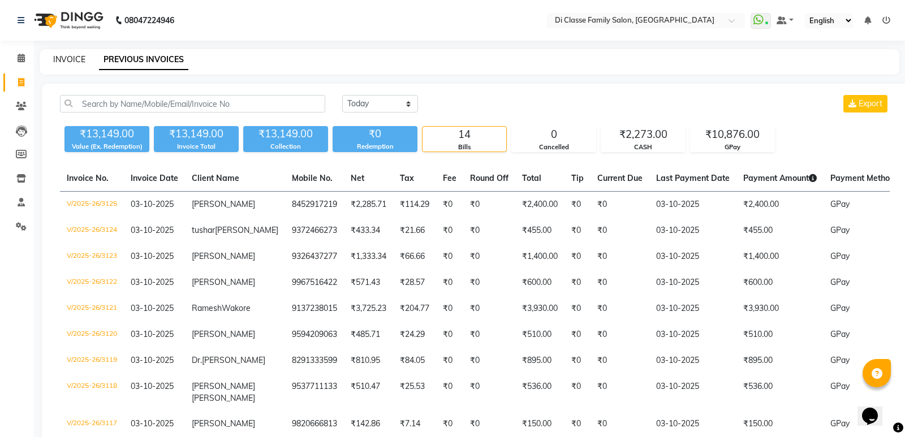
select select "6346"
select select "service"
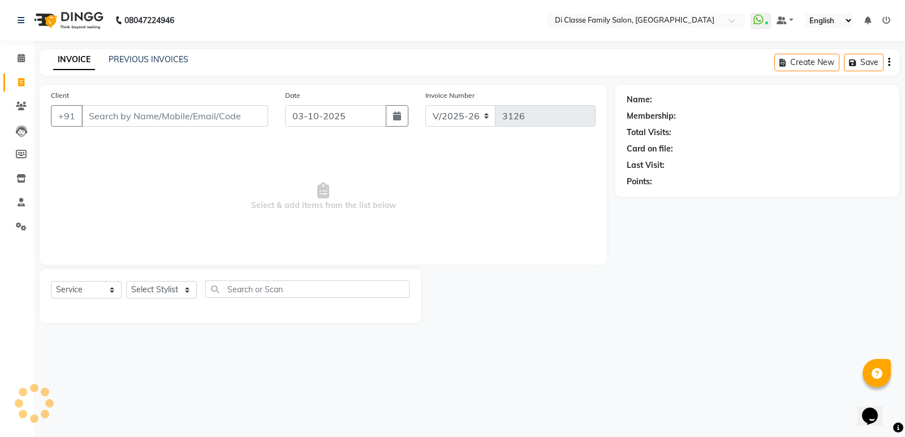
click at [108, 114] on input "Client" at bounding box center [174, 116] width 187 height 22
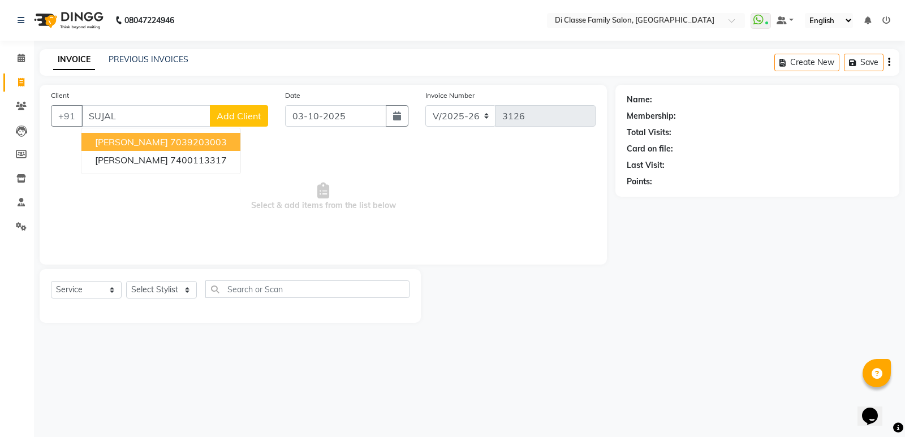
drag, startPoint x: 135, startPoint y: 141, endPoint x: 134, endPoint y: 153, distance: 11.9
click at [135, 141] on span "Sujal Mhatre" at bounding box center [131, 141] width 73 height 11
type input "7039203003"
select select "1: Object"
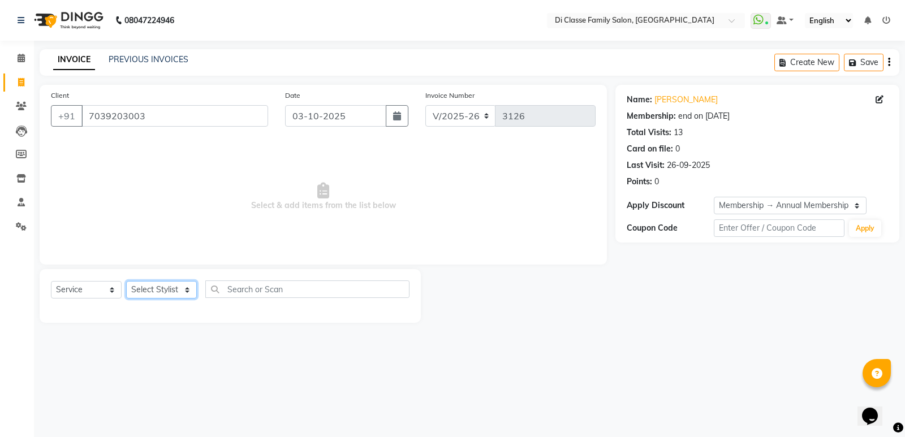
click at [166, 282] on select "Select Stylist ADMIN Anu Ayaz Kadri Javed KAPIL SINGH KOMAL Payal Pooja rahul R…" at bounding box center [161, 290] width 71 height 18
select select "50058"
click at [126, 281] on select "Select Stylist ADMIN Anu Ayaz Kadri Javed KAPIL SINGH KOMAL Payal Pooja rahul R…" at bounding box center [161, 290] width 71 height 18
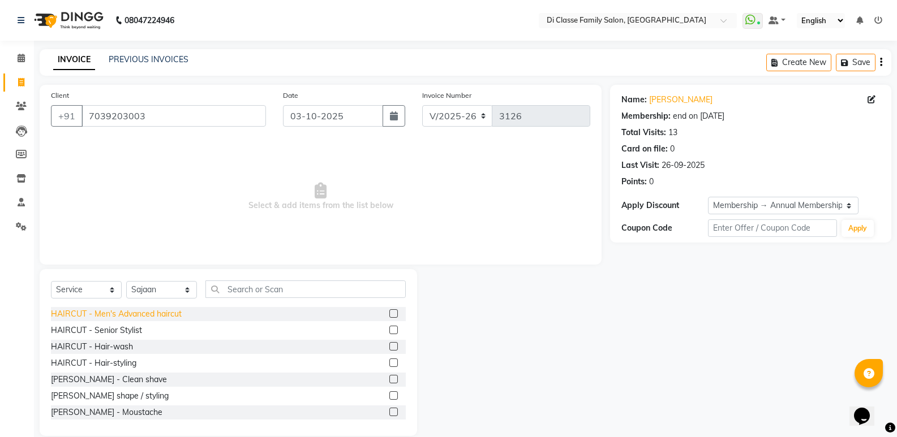
click at [153, 310] on div "HAIRCUT - Men's Advanced haircut" at bounding box center [116, 314] width 131 height 12
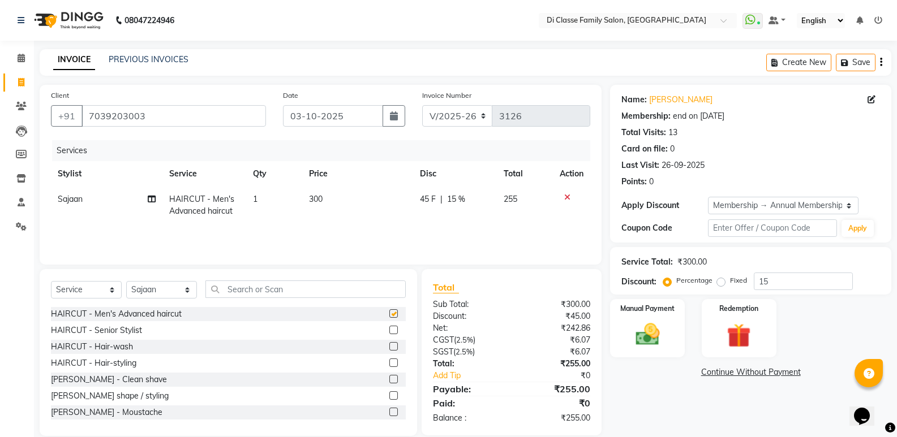
checkbox input "false"
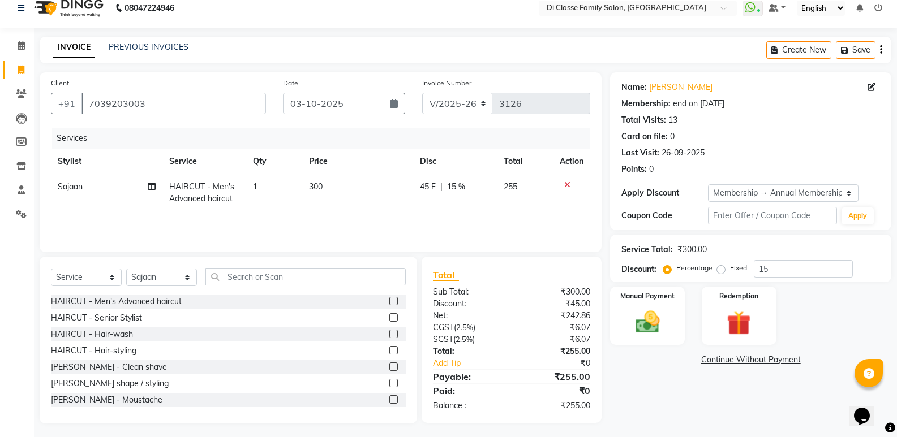
scroll to position [16, 0]
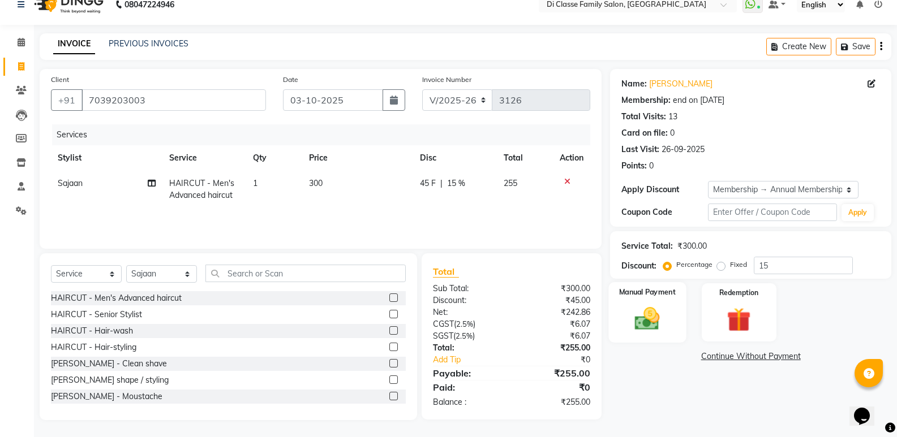
click at [655, 316] on img at bounding box center [647, 318] width 40 height 29
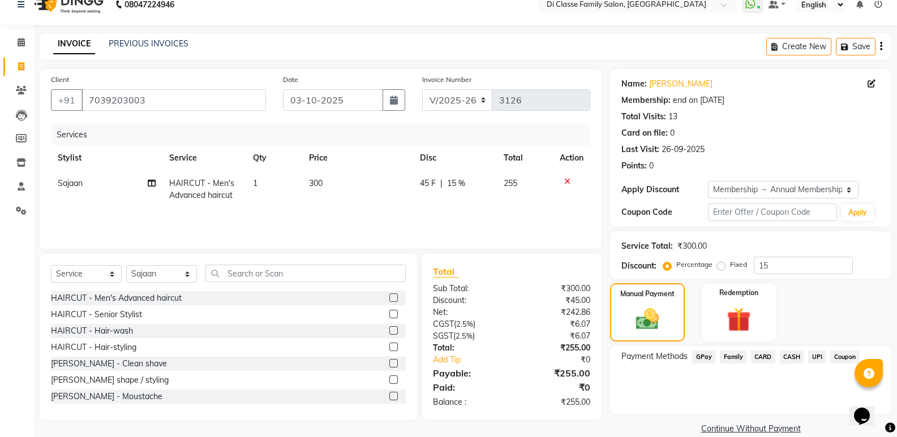
click at [698, 361] on span "GPay" at bounding box center [703, 357] width 23 height 13
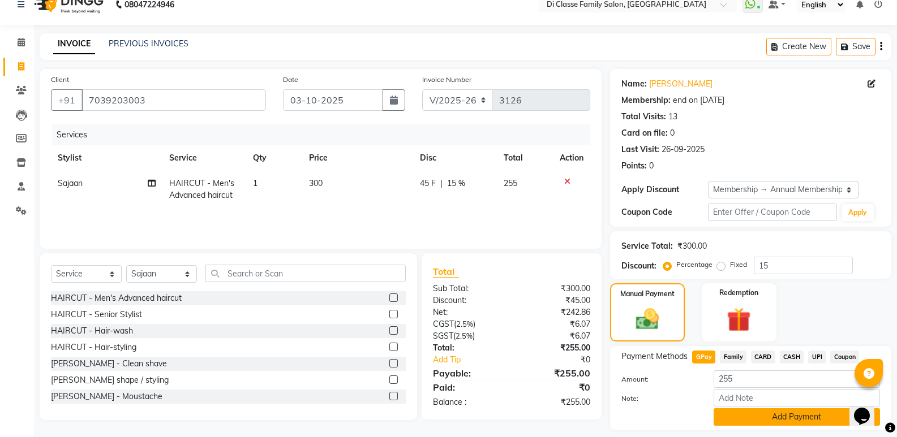
click at [719, 420] on button "Add Payment" at bounding box center [797, 418] width 166 height 18
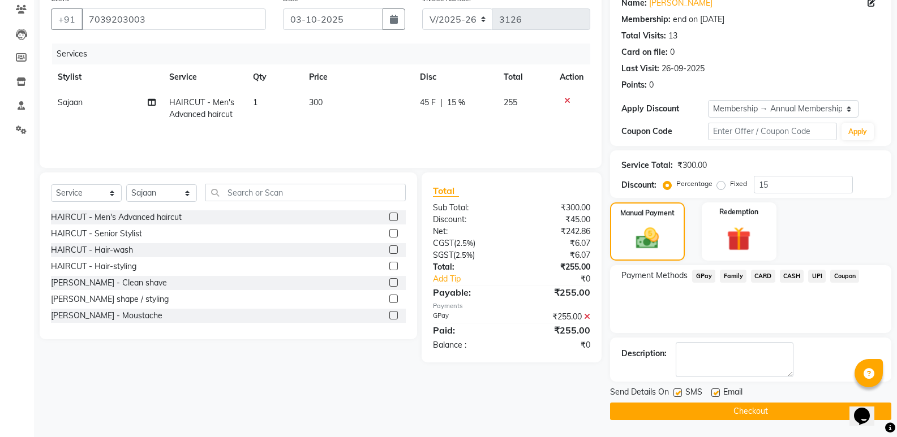
click at [717, 411] on button "Checkout" at bounding box center [750, 412] width 281 height 18
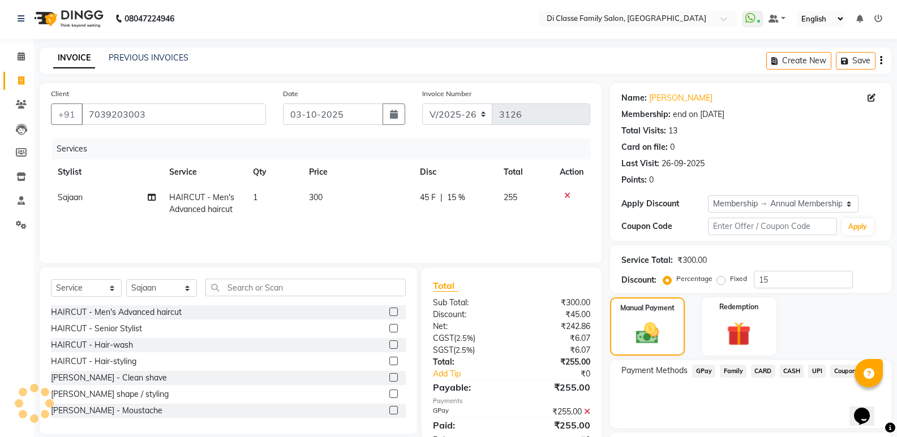
scroll to position [0, 0]
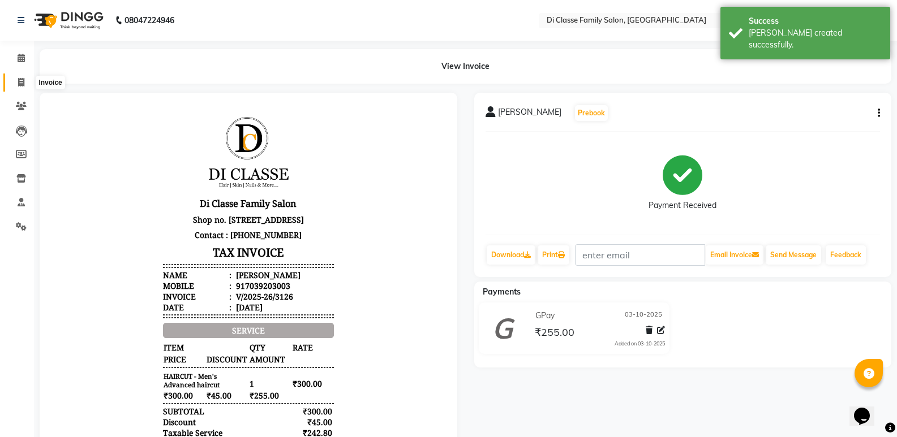
click at [26, 84] on span at bounding box center [21, 82] width 20 height 13
select select "service"
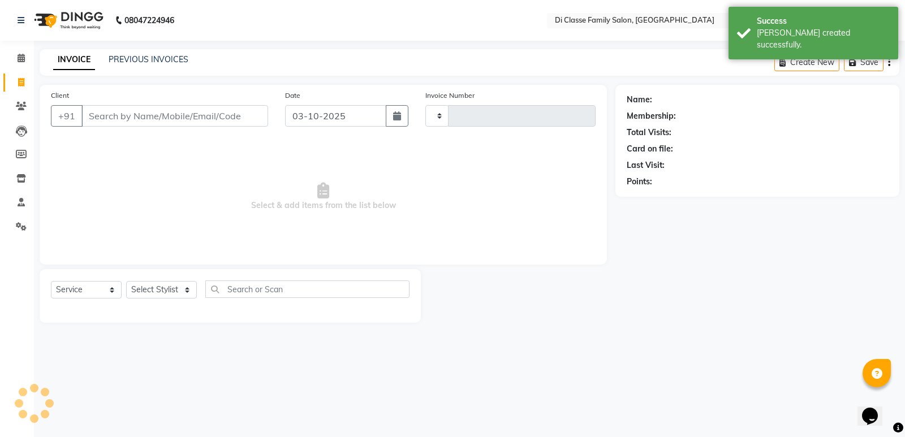
type input "3127"
select select "6346"
click at [153, 50] on div "INVOICE PREVIOUS INVOICES Create New Save" at bounding box center [470, 62] width 860 height 27
click at [177, 55] on link "PREVIOUS INVOICES" at bounding box center [149, 59] width 80 height 10
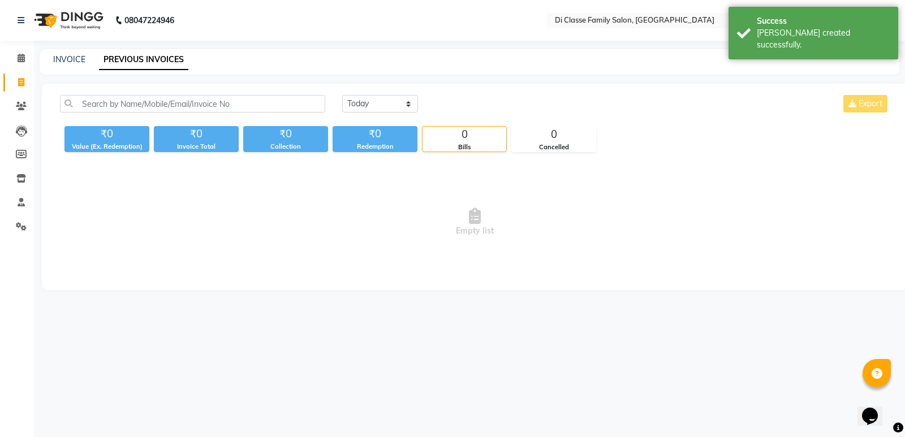
click at [216, 57] on div "INVOICE PREVIOUS INVOICES" at bounding box center [463, 60] width 847 height 12
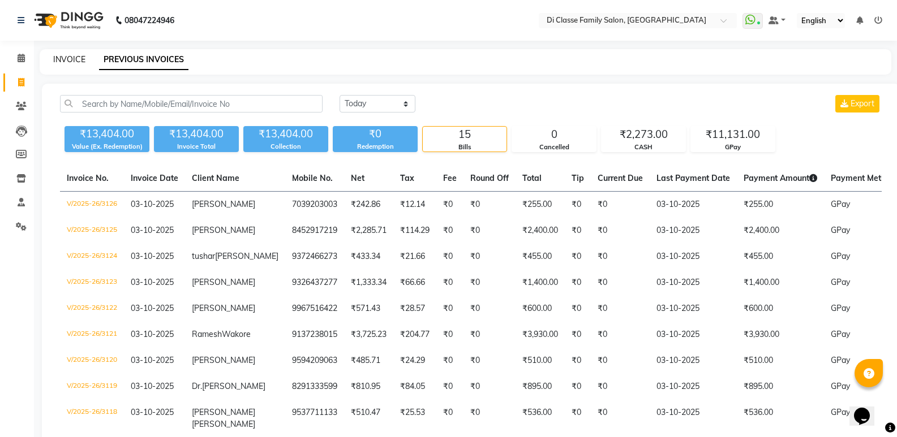
click at [68, 58] on link "INVOICE" at bounding box center [69, 59] width 32 height 10
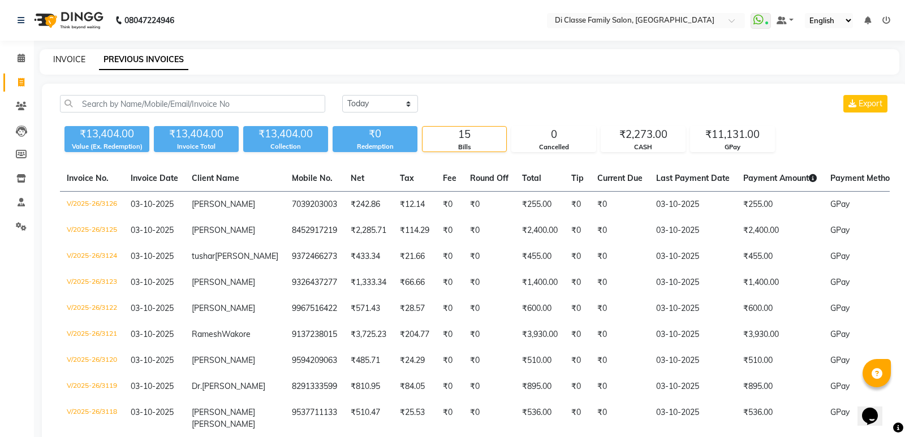
select select "6346"
select select "service"
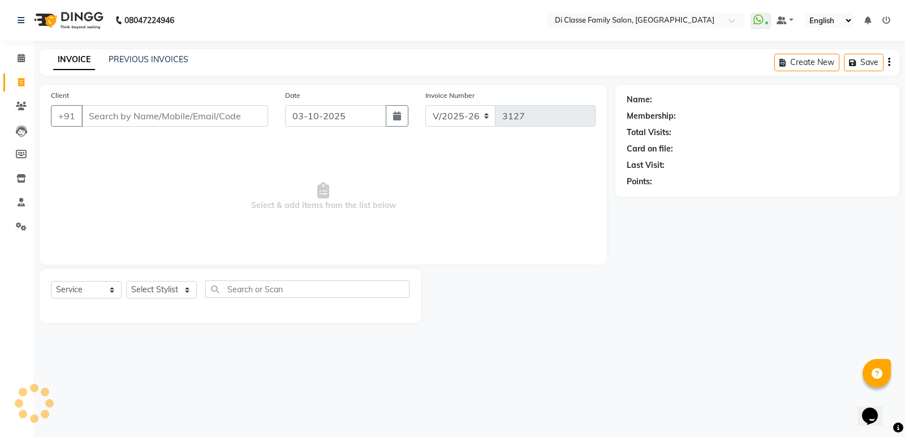
drag, startPoint x: 131, startPoint y: 115, endPoint x: 194, endPoint y: 93, distance: 66.2
click at [153, 110] on input "Client" at bounding box center [174, 116] width 187 height 22
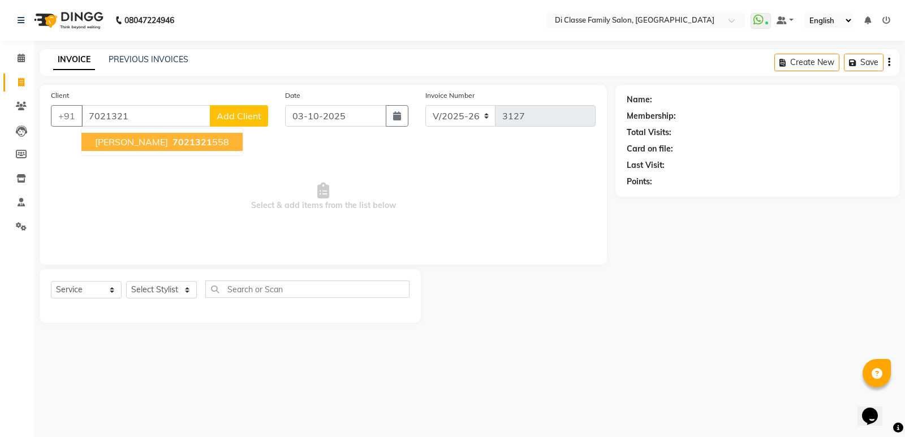
click at [194, 143] on span "7021321" at bounding box center [193, 141] width 40 height 11
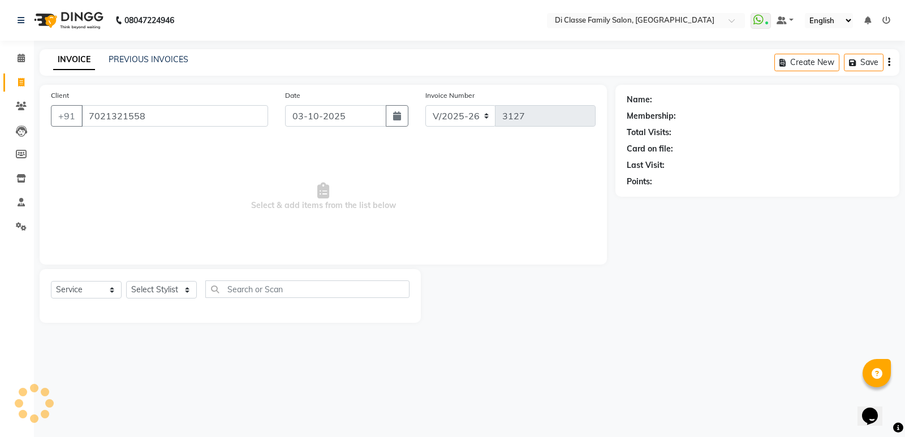
type input "7021321558"
select select "1: Object"
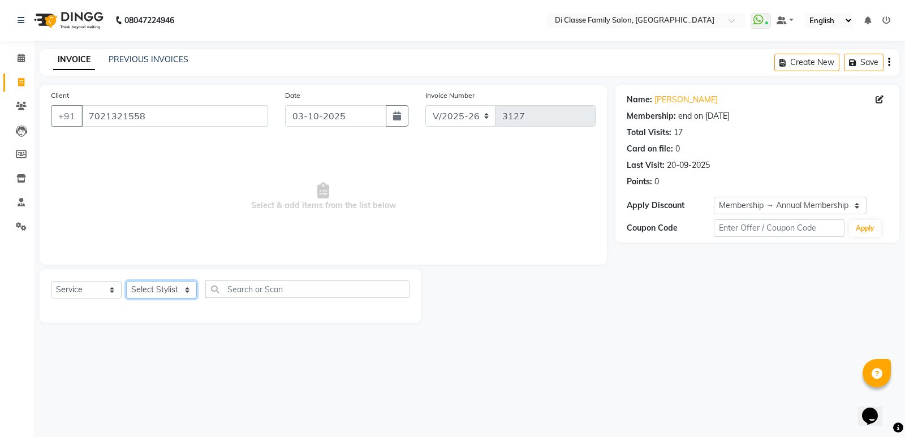
click at [170, 284] on select "Select Stylist ADMIN Anu Ayaz Kadri Javed KAPIL SINGH KOMAL Payal Pooja rahul R…" at bounding box center [161, 290] width 71 height 18
select select "47550"
click at [126, 281] on select "Select Stylist ADMIN Anu Ayaz Kadri Javed KAPIL SINGH KOMAL Payal Pooja rahul R…" at bounding box center [161, 290] width 71 height 18
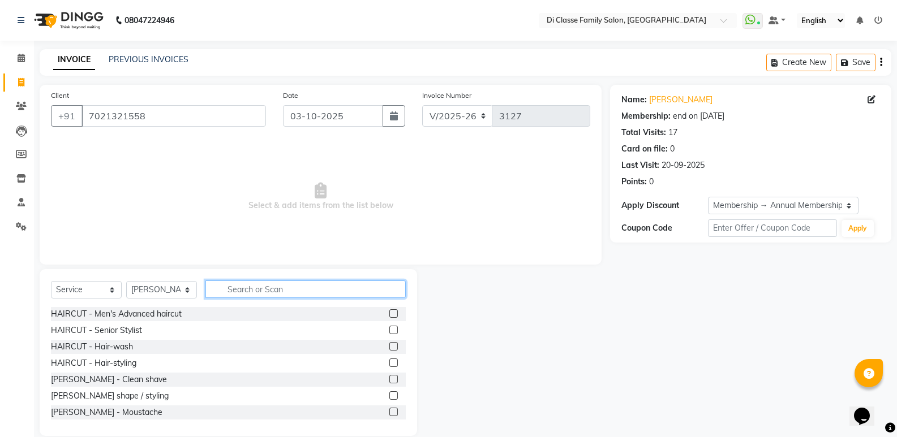
drag, startPoint x: 257, startPoint y: 290, endPoint x: 250, endPoint y: 282, distance: 10.4
click at [257, 287] on input "text" at bounding box center [305, 290] width 200 height 18
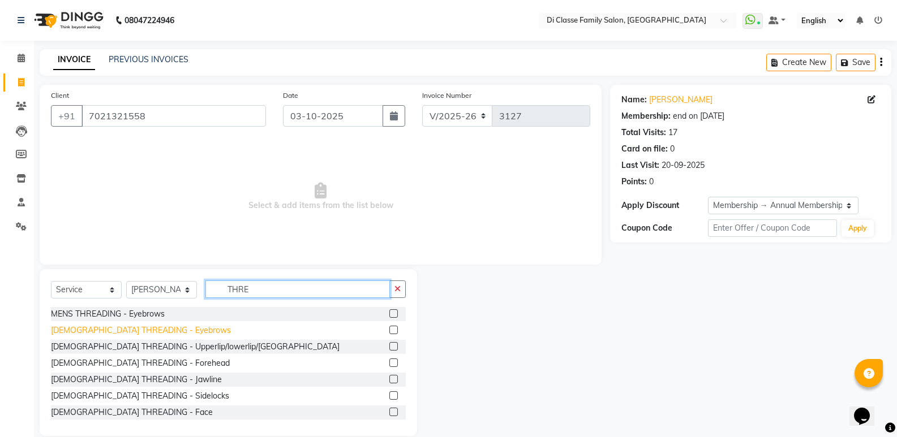
type input "THRE"
click at [145, 329] on div "FEMALE THREADING - Eyebrows" at bounding box center [141, 331] width 180 height 12
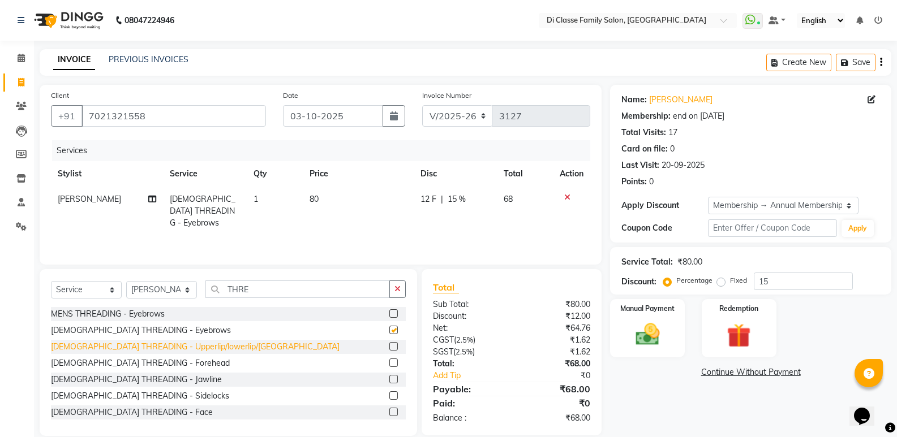
checkbox input "false"
drag, startPoint x: 153, startPoint y: 346, endPoint x: 226, endPoint y: 280, distance: 98.6
click at [153, 346] on div "FEMALE THREADING - Upperlip/lowerlip/Chin" at bounding box center [195, 347] width 289 height 12
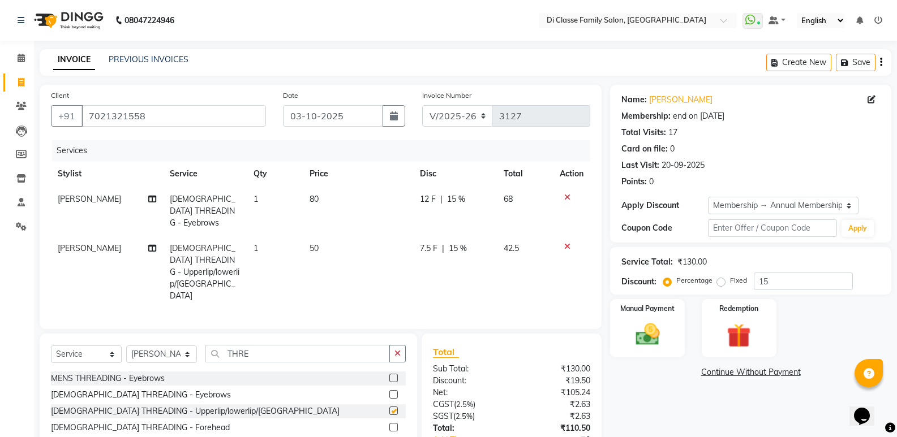
checkbox input "false"
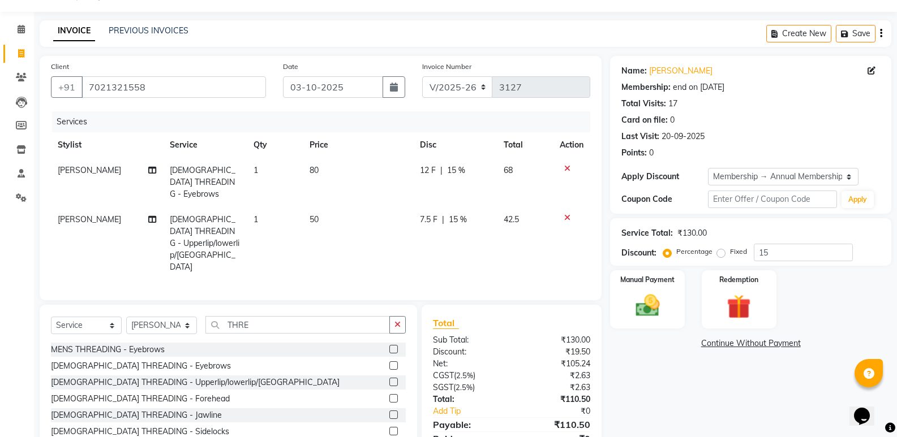
scroll to position [53, 0]
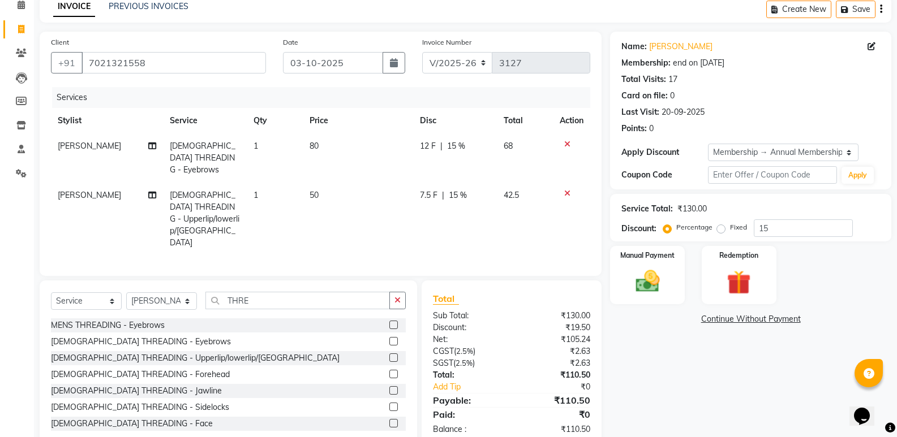
click at [421, 210] on td "7.5 F | 15 %" at bounding box center [455, 219] width 84 height 73
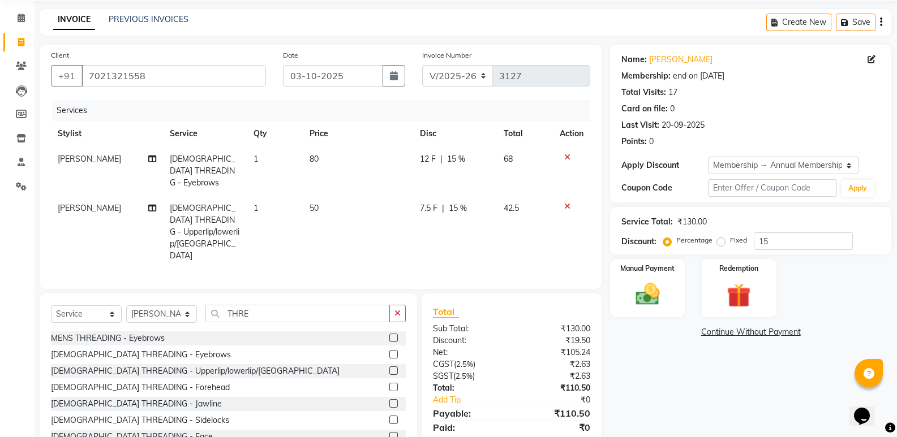
select select "47550"
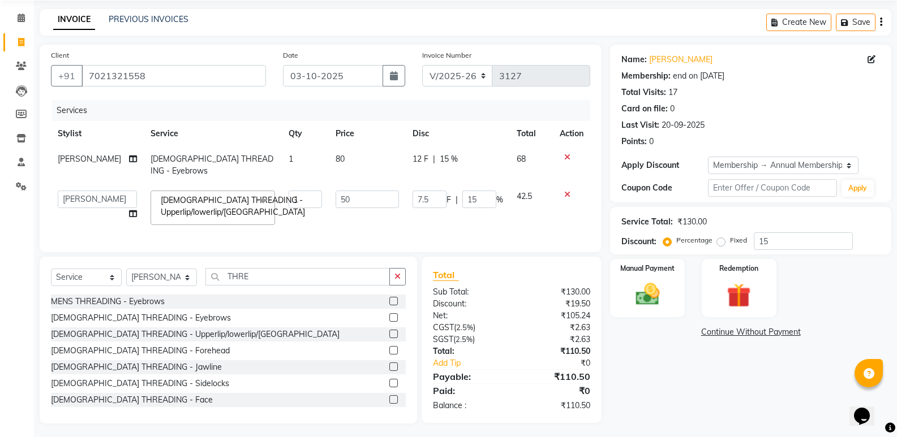
drag, startPoint x: 752, startPoint y: 417, endPoint x: 705, endPoint y: 382, distance: 58.6
click at [752, 415] on div "Name: Vandita Mahajan Membership: end on 13-12-2025 Total Visits: 17 Card on fi…" at bounding box center [755, 234] width 290 height 379
drag, startPoint x: 477, startPoint y: 211, endPoint x: 450, endPoint y: 203, distance: 28.5
click at [477, 211] on td "7.5 F | 15 %" at bounding box center [458, 208] width 104 height 48
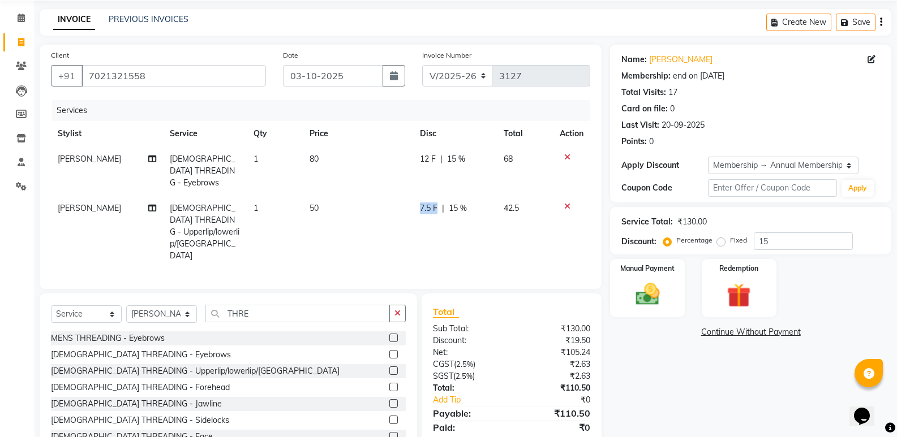
drag, startPoint x: 438, startPoint y: 189, endPoint x: 411, endPoint y: 190, distance: 26.6
click at [424, 229] on td "7.5 F | 15 %" at bounding box center [455, 232] width 84 height 73
select select "47550"
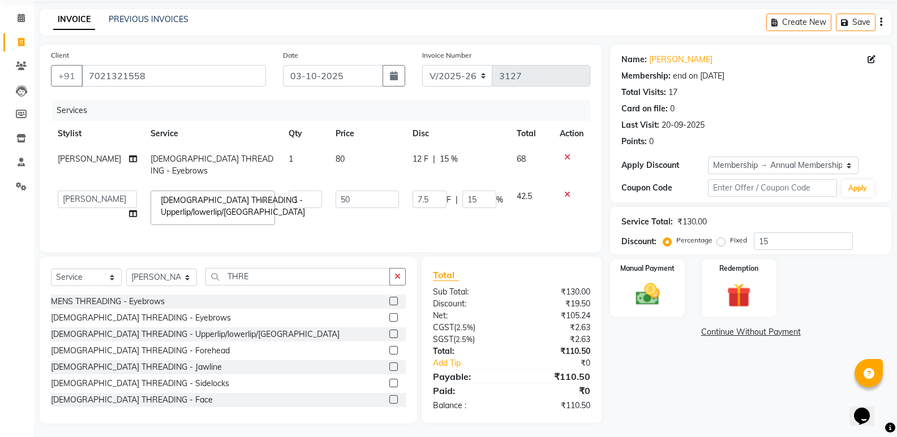
click at [429, 223] on div "Services Stylist Service Qty Price Disc Total Action SAMPADA FEMALE THREADING -…" at bounding box center [320, 170] width 539 height 141
drag, startPoint x: 434, startPoint y: 184, endPoint x: 414, endPoint y: 190, distance: 20.6
click at [414, 191] on input "7.5" at bounding box center [430, 200] width 34 height 18
type input "8"
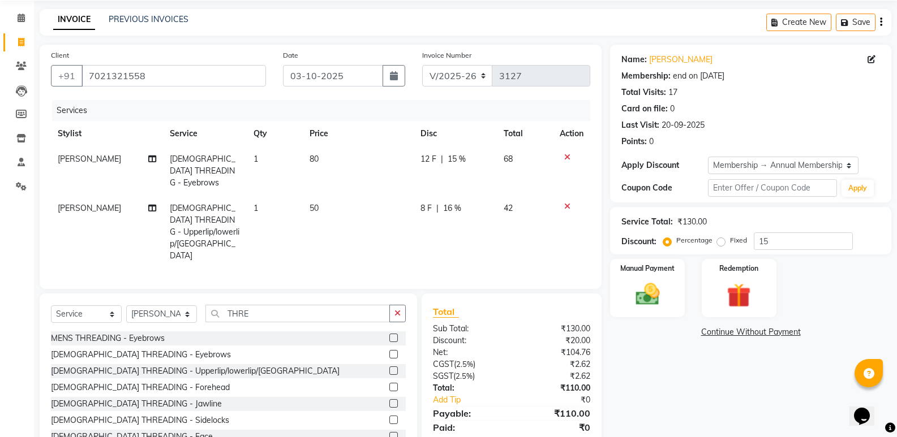
drag, startPoint x: 684, startPoint y: 398, endPoint x: 642, endPoint y: 363, distance: 54.6
click at [676, 397] on div "Name: Vandita Mahajan Membership: end on 13-12-2025 Total Visits: 17 Card on fi…" at bounding box center [755, 253] width 290 height 416
click at [655, 287] on img at bounding box center [647, 294] width 40 height 29
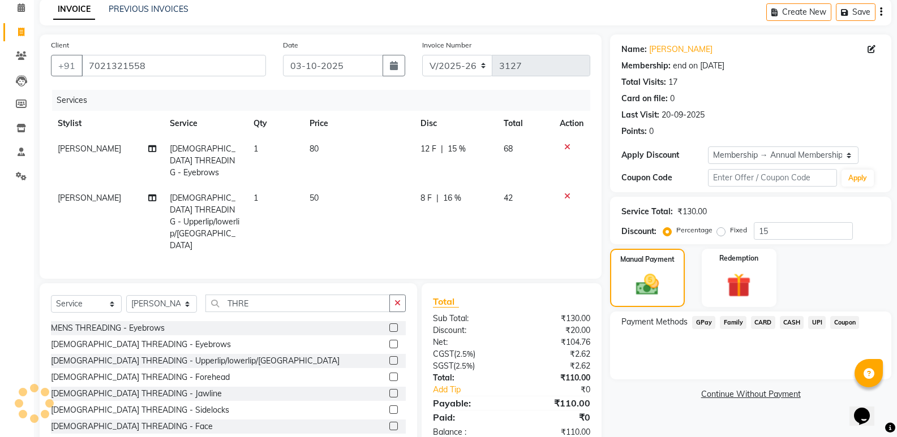
scroll to position [53, 0]
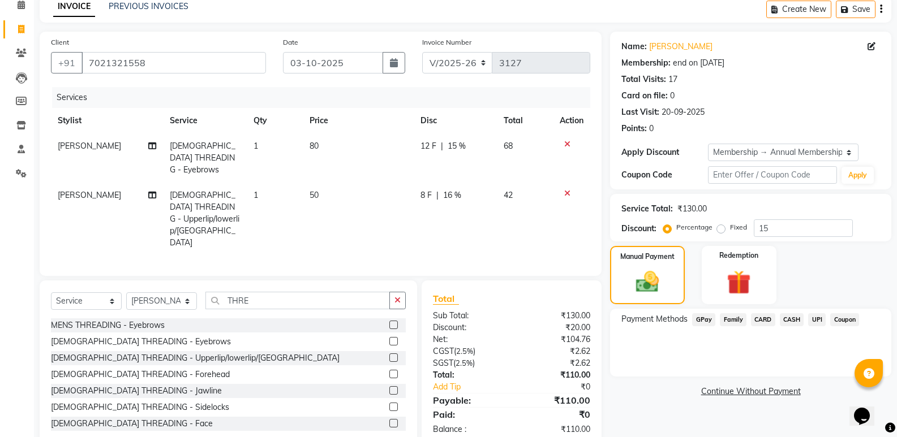
click at [697, 314] on span "GPay" at bounding box center [703, 320] width 23 height 13
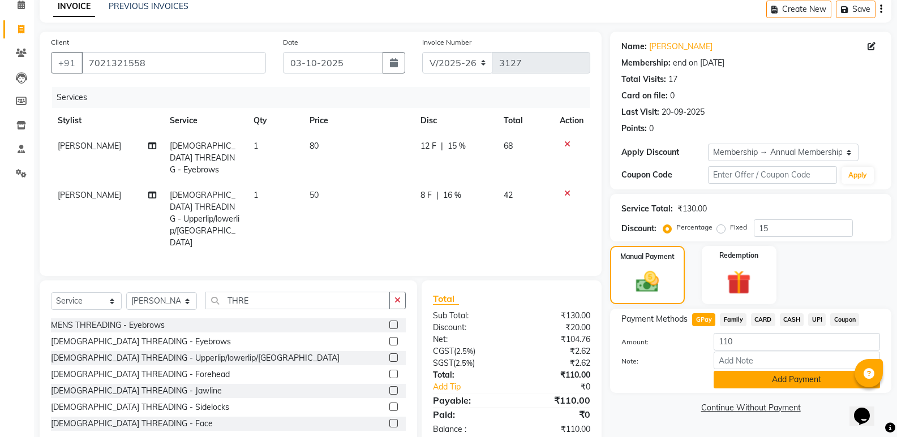
click at [736, 387] on button "Add Payment" at bounding box center [797, 380] width 166 height 18
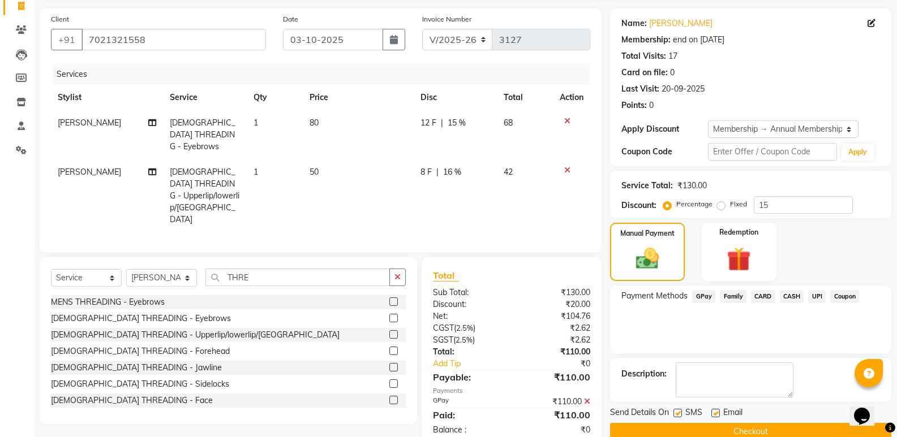
scroll to position [97, 0]
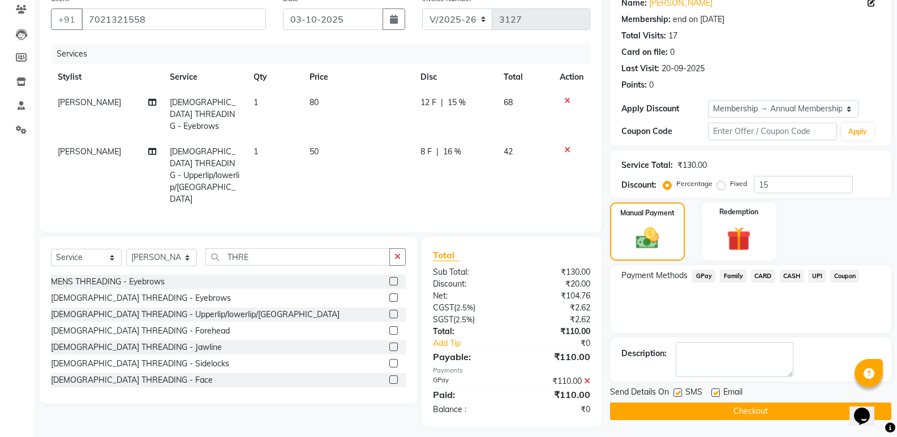
click at [737, 422] on main "INVOICE PREVIOUS INVOICES Create New Save Client +91 7021321558 Date 03-10-2025…" at bounding box center [465, 198] width 863 height 492
click at [736, 419] on main "INVOICE PREVIOUS INVOICES Create New Save Client +91 7021321558 Date 03-10-2025…" at bounding box center [465, 198] width 863 height 492
drag, startPoint x: 732, startPoint y: 417, endPoint x: 705, endPoint y: 401, distance: 31.9
click at [726, 413] on button "Checkout" at bounding box center [750, 412] width 281 height 18
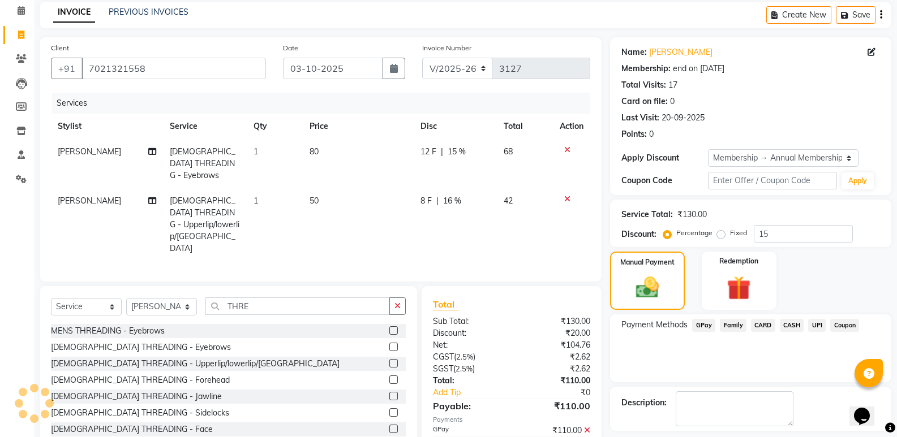
scroll to position [0, 0]
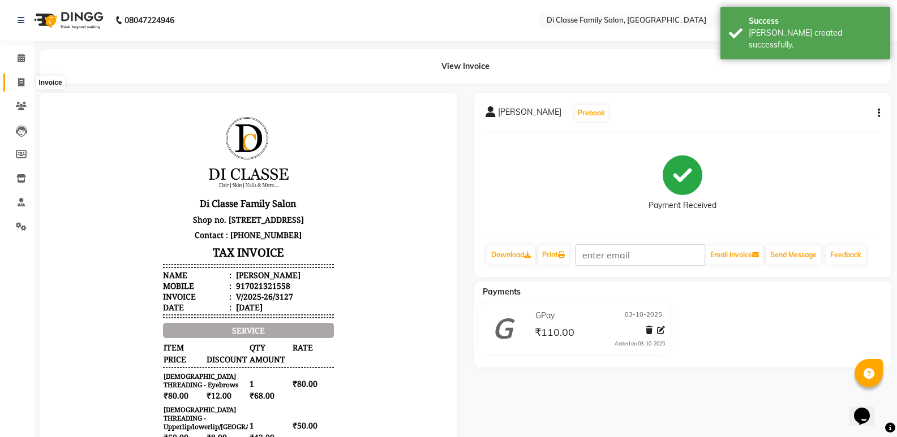
click at [23, 83] on icon at bounding box center [21, 82] width 6 height 8
select select "6346"
select select "service"
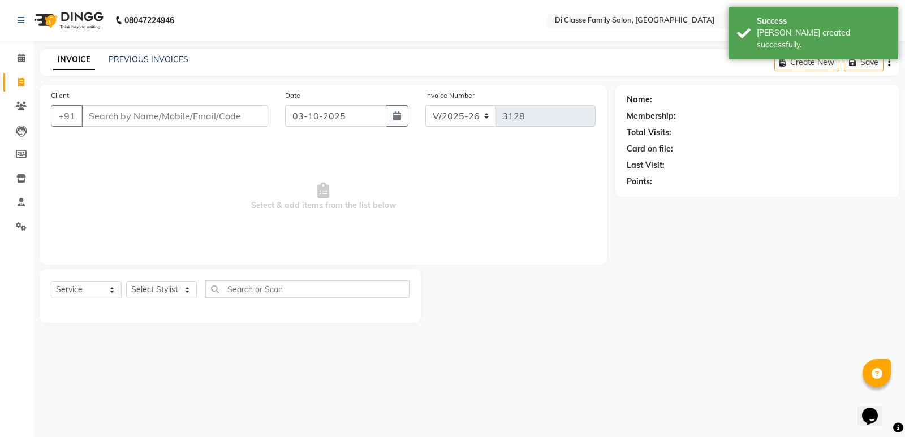
drag, startPoint x: 151, startPoint y: 48, endPoint x: 153, endPoint y: 55, distance: 7.7
click at [153, 48] on div "08047224946 Select Location × Di Classe Family Salon, Ghansoli WhatsApp Status …" at bounding box center [452, 218] width 905 height 437
click at [153, 58] on link "PREVIOUS INVOICES" at bounding box center [149, 59] width 80 height 10
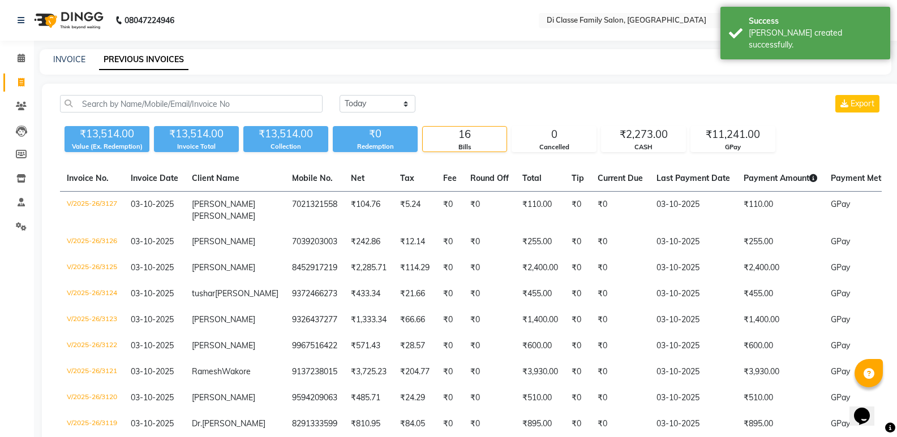
click at [208, 113] on div "Today Yesterday Custom Range Export" at bounding box center [471, 108] width 839 height 27
click at [248, 97] on input "text" at bounding box center [191, 104] width 263 height 18
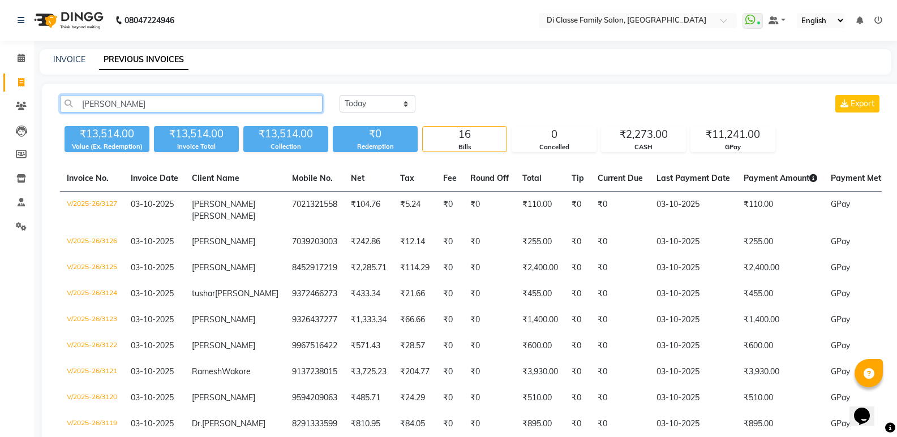
type input "VANDITA MHAJAN"
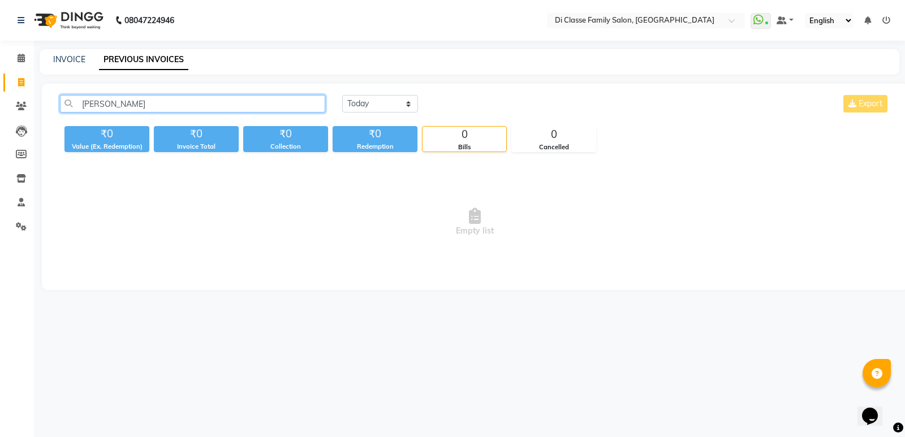
drag, startPoint x: 190, startPoint y: 102, endPoint x: 49, endPoint y: 82, distance: 142.9
click at [70, 97] on input "VANDITA MHAJAN" at bounding box center [192, 104] width 265 height 18
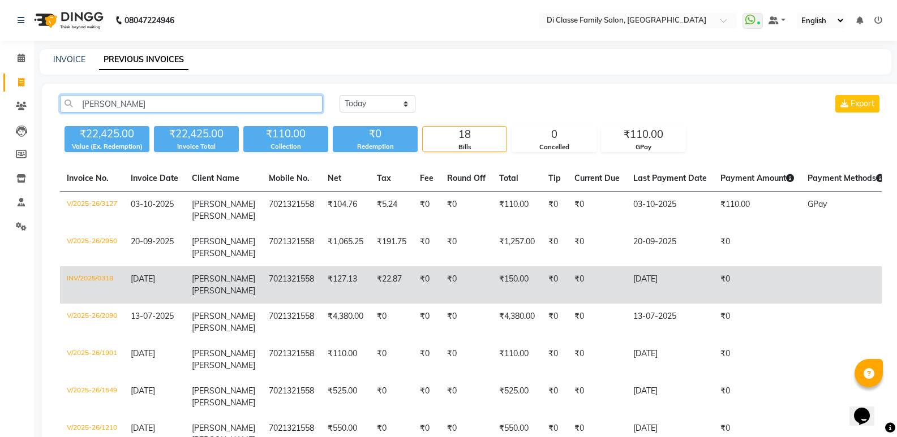
type input "Vandita"
click at [282, 289] on td "7021321558" at bounding box center [291, 285] width 59 height 37
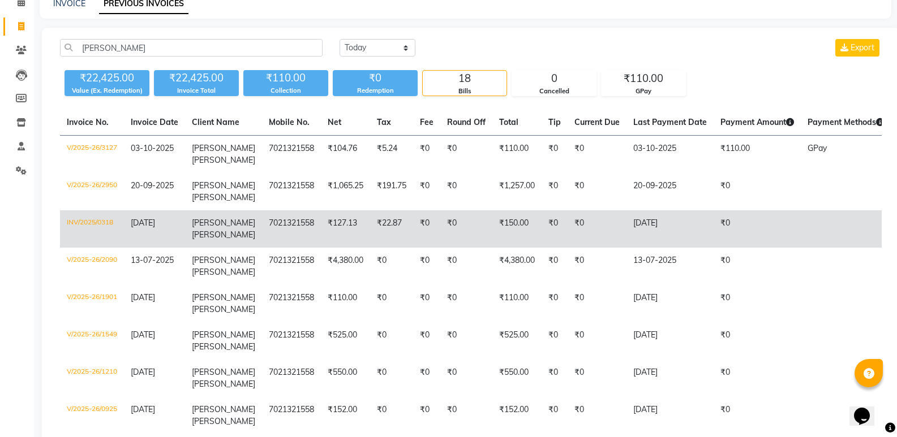
scroll to position [57, 0]
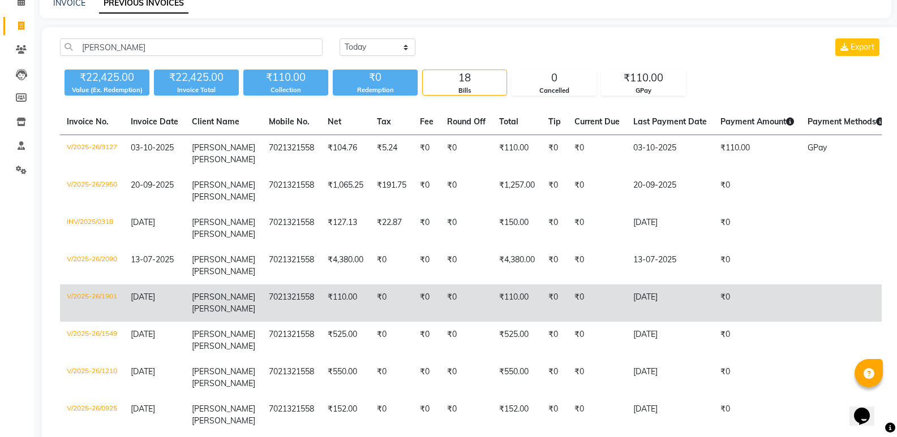
click at [370, 307] on td "₹0" at bounding box center [391, 303] width 43 height 37
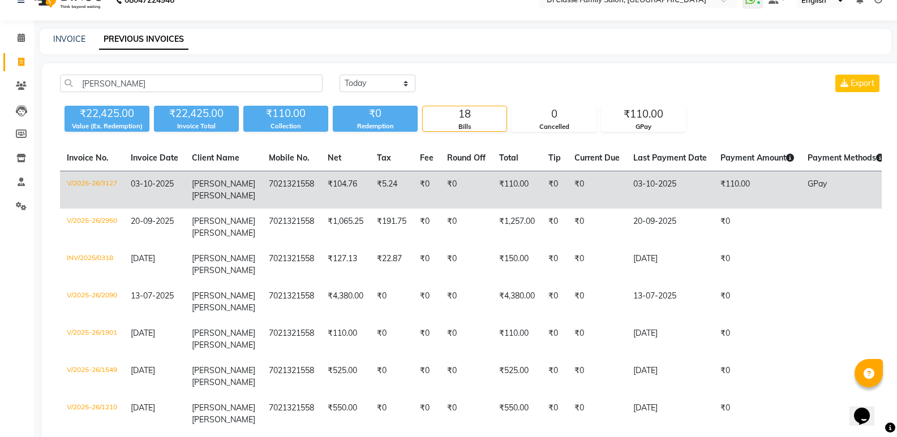
scroll to position [0, 0]
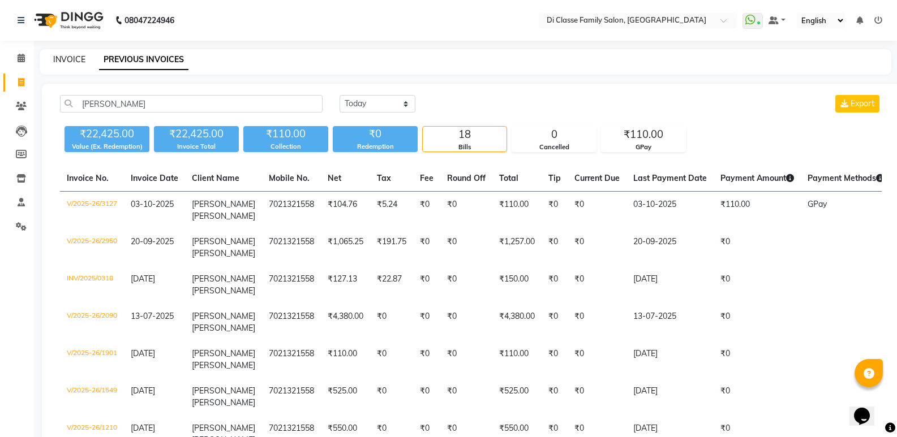
click at [57, 55] on link "INVOICE" at bounding box center [69, 59] width 32 height 10
select select "6346"
select select "service"
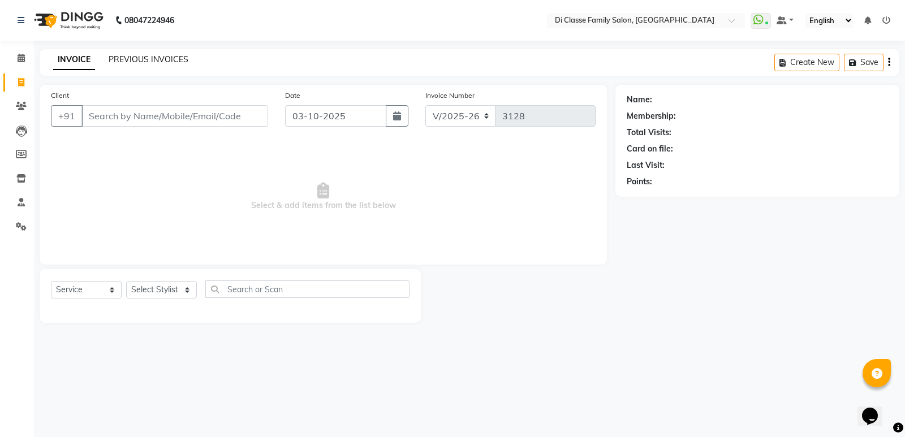
click at [139, 58] on link "PREVIOUS INVOICES" at bounding box center [149, 59] width 80 height 10
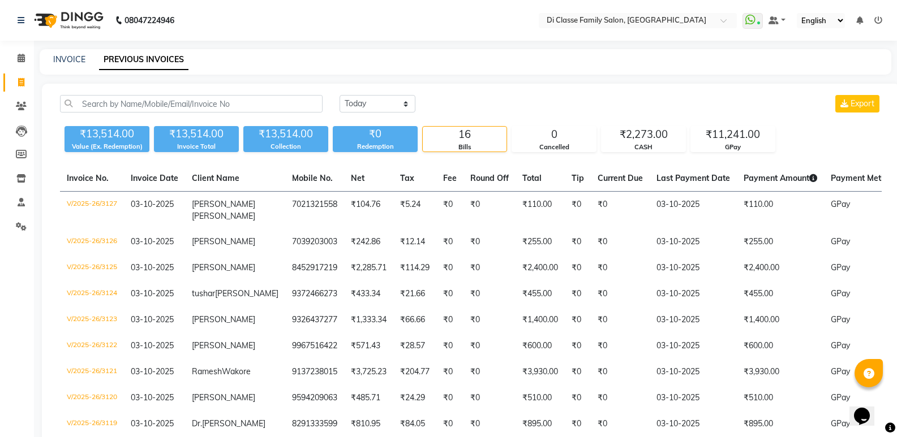
click at [305, 74] on div "INVOICE PREVIOUS INVOICES" at bounding box center [466, 61] width 852 height 25
click at [58, 64] on link "INVOICE" at bounding box center [69, 59] width 32 height 10
select select "service"
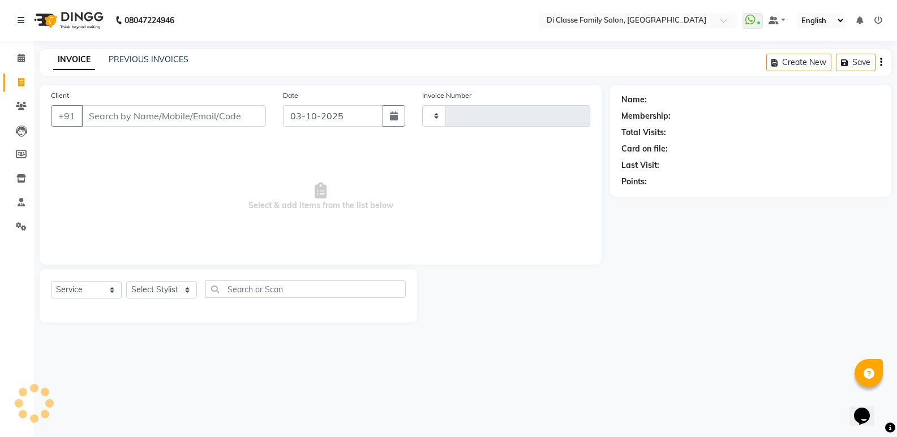
type input "3128"
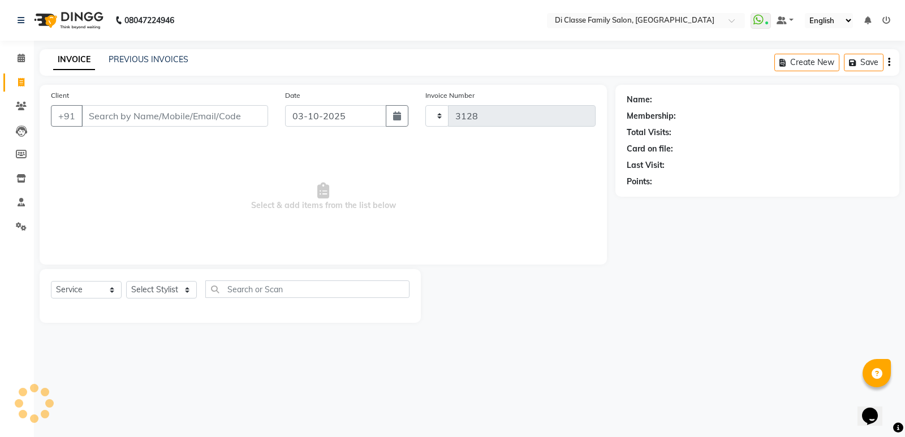
select select "6346"
click at [98, 110] on input "Client" at bounding box center [174, 116] width 187 height 22
drag, startPoint x: 167, startPoint y: 131, endPoint x: 178, endPoint y: 113, distance: 20.6
click at [170, 127] on div "Client +91" at bounding box center [159, 112] width 234 height 46
click at [178, 113] on input "Client" at bounding box center [174, 116] width 187 height 22
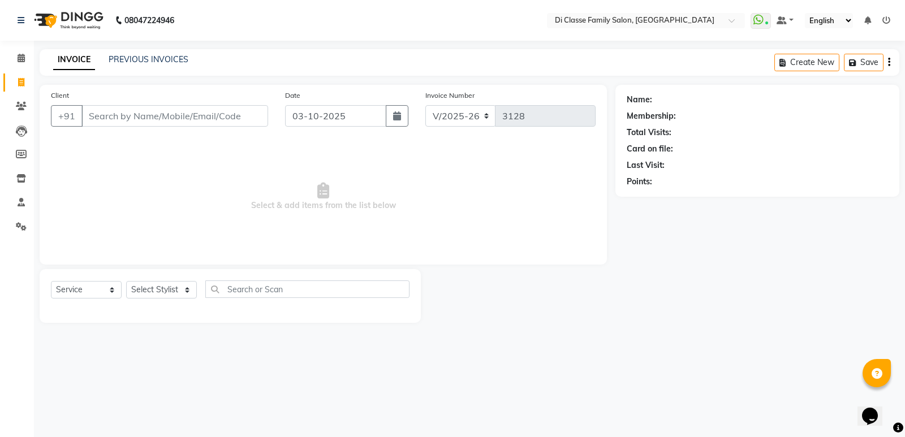
click at [114, 104] on div "Client +91" at bounding box center [159, 112] width 234 height 46
click at [180, 282] on select "Select Stylist ADMIN Anu Ayaz Kadri Javed KAPIL SINGH KOMAL Payal Pooja rahul R…" at bounding box center [161, 290] width 71 height 18
select select "50058"
click at [126, 281] on select "Select Stylist ADMIN Anu Ayaz Kadri Javed KAPIL SINGH KOMAL Payal Pooja rahul R…" at bounding box center [161, 290] width 71 height 18
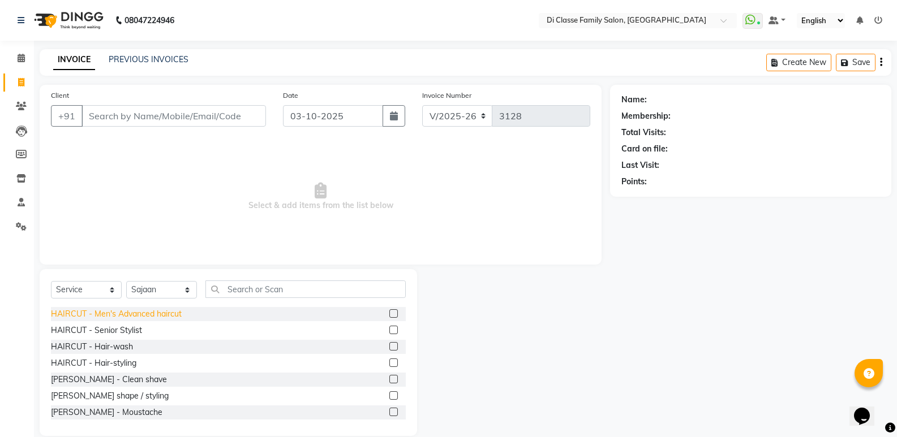
click at [153, 312] on div "HAIRCUT - Men's Advanced haircut" at bounding box center [116, 314] width 131 height 12
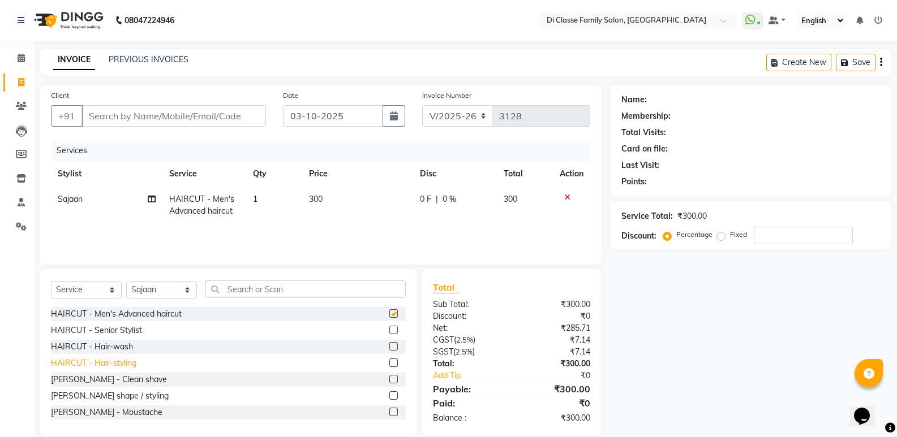
checkbox input "false"
click at [127, 379] on div "BEARD - Clean shave" at bounding box center [109, 380] width 116 height 12
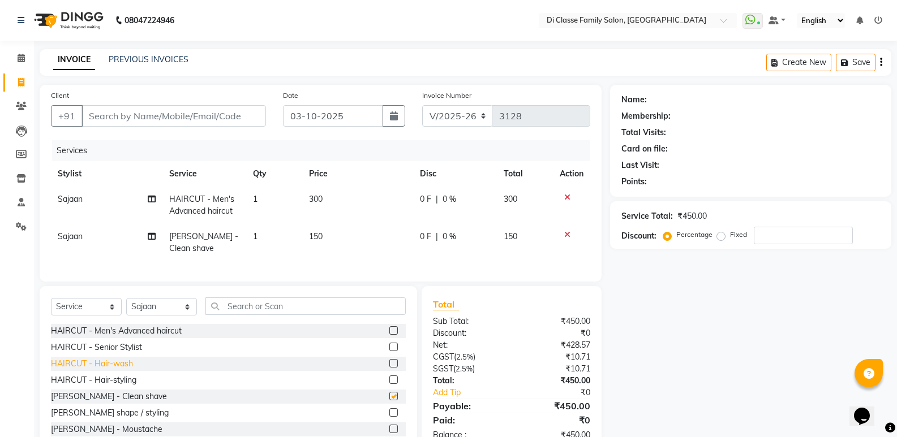
checkbox input "false"
click at [564, 234] on icon at bounding box center [567, 235] width 6 height 8
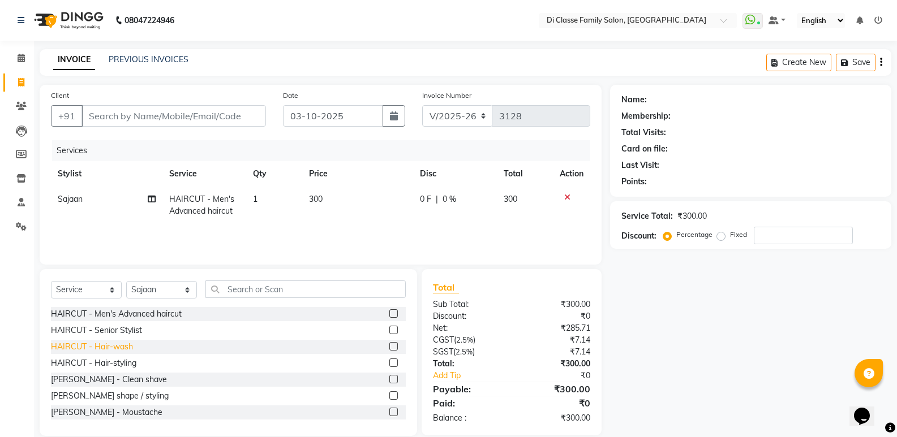
click at [121, 349] on div "HAIRCUT - Hair-wash" at bounding box center [92, 347] width 82 height 12
checkbox input "false"
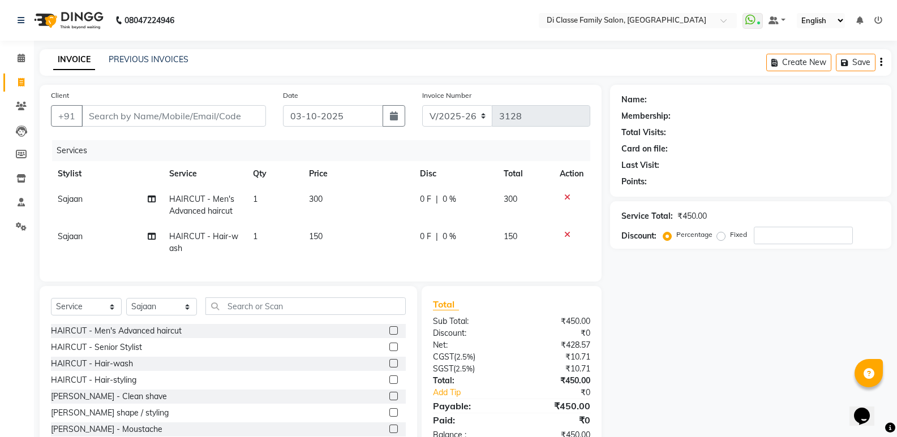
drag, startPoint x: 195, startPoint y: 144, endPoint x: 196, endPoint y: 124, distance: 19.8
click at [194, 131] on div "Client +91 Date 03-10-2025 Invoice Number INV/2025 V/2025-26 3128 Services Styl…" at bounding box center [321, 183] width 562 height 197
click at [196, 122] on input "Client" at bounding box center [173, 116] width 184 height 22
type input "9"
type input "0"
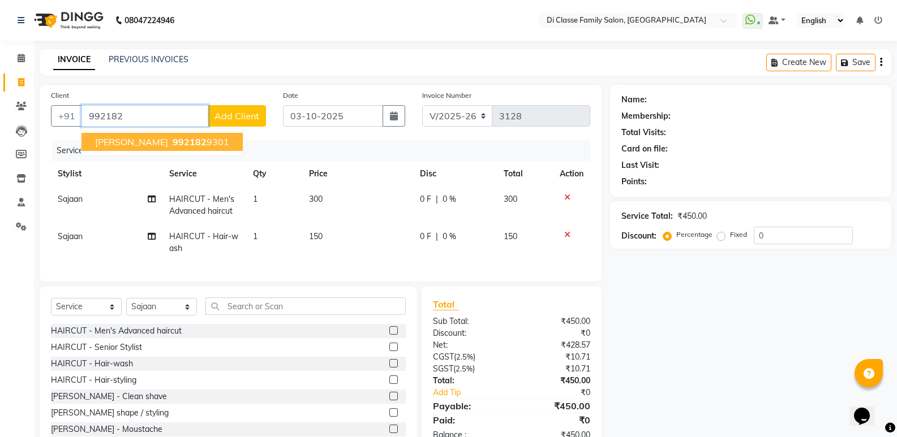
click at [207, 134] on button "Vishwas Rathod 992182 9301" at bounding box center [161, 142] width 161 height 18
type input "9921829301"
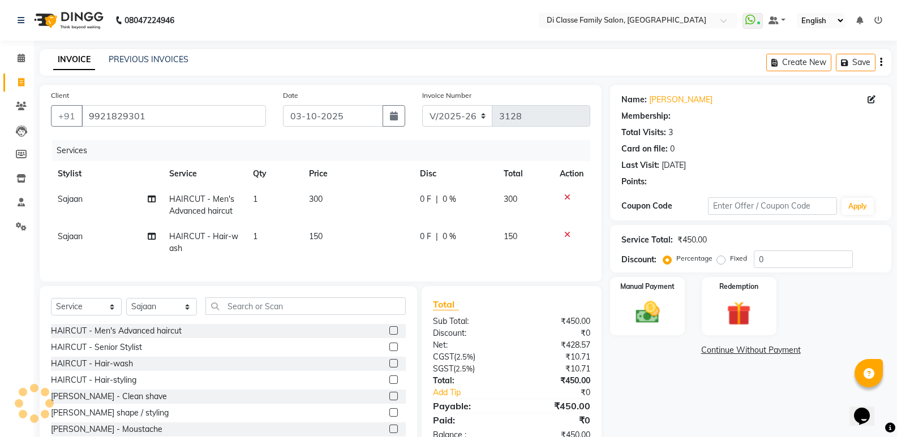
click at [623, 406] on div "Name: Vishwas Rathod Membership: Total Visits: 3 Card on file: 0 Last Visit: 14…" at bounding box center [755, 269] width 290 height 368
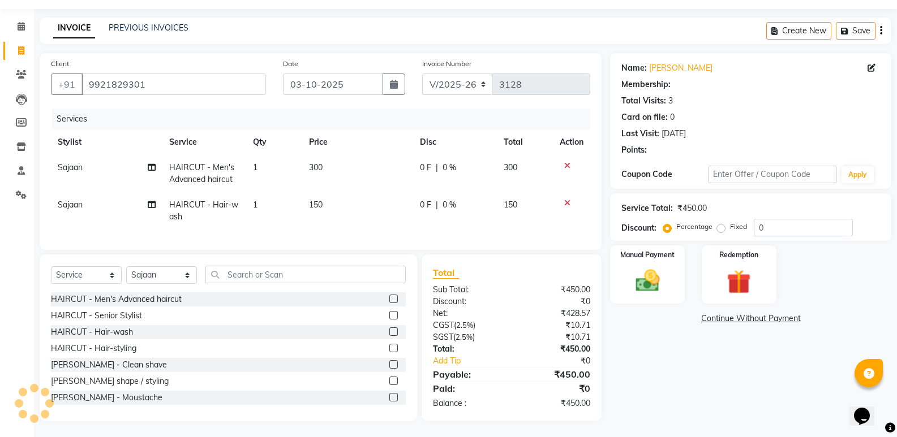
scroll to position [41, 0]
click at [626, 398] on div "Name: Vishwas Rathod Membership: Total Visits: 3 Card on file: 0 Last Visit: 14…" at bounding box center [755, 236] width 290 height 368
click at [660, 268] on img at bounding box center [647, 279] width 40 height 29
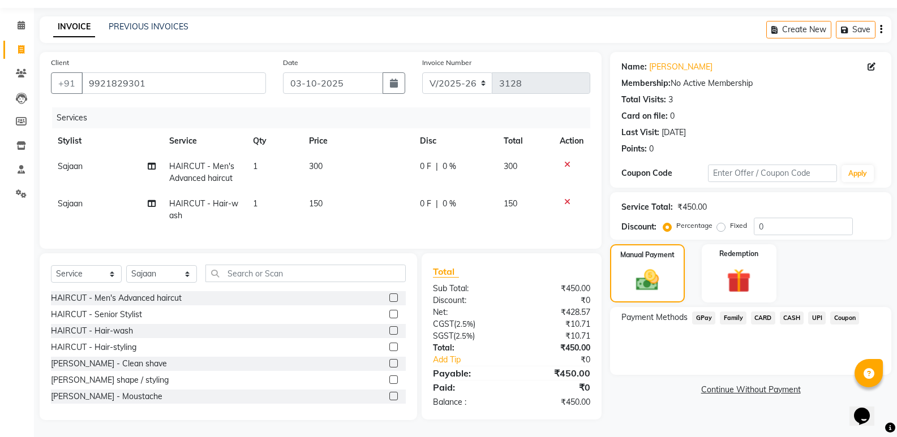
click at [707, 312] on span "GPay" at bounding box center [703, 318] width 23 height 13
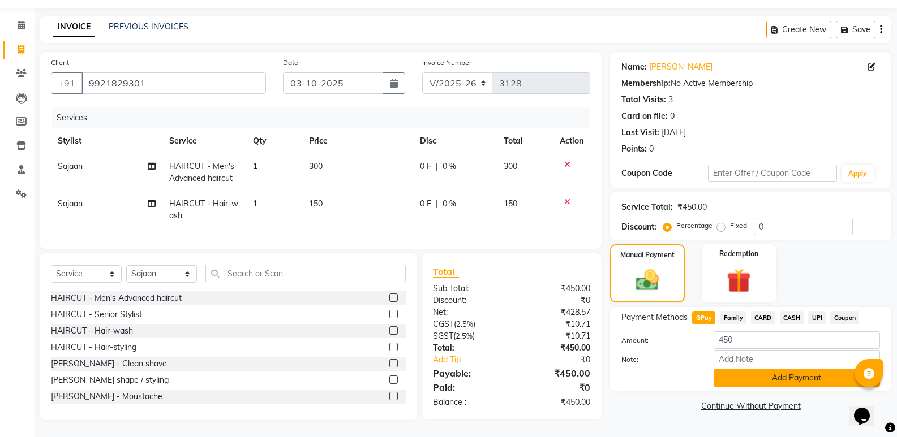
click at [724, 370] on button "Add Payment" at bounding box center [797, 379] width 166 height 18
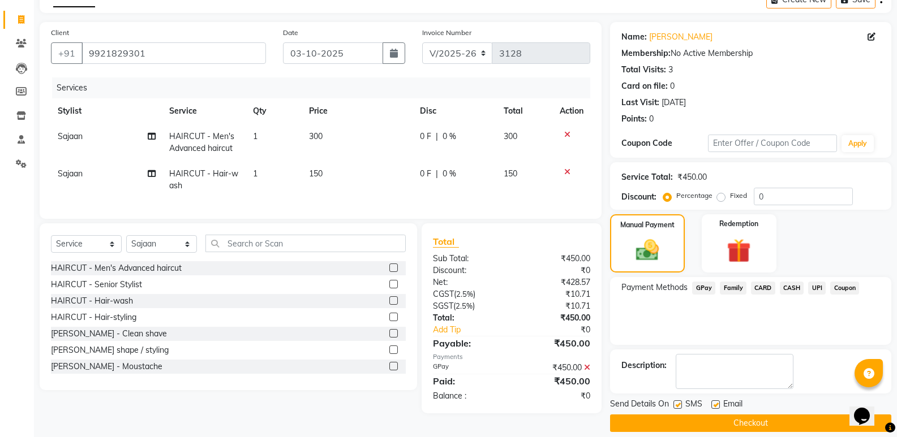
scroll to position [75, 0]
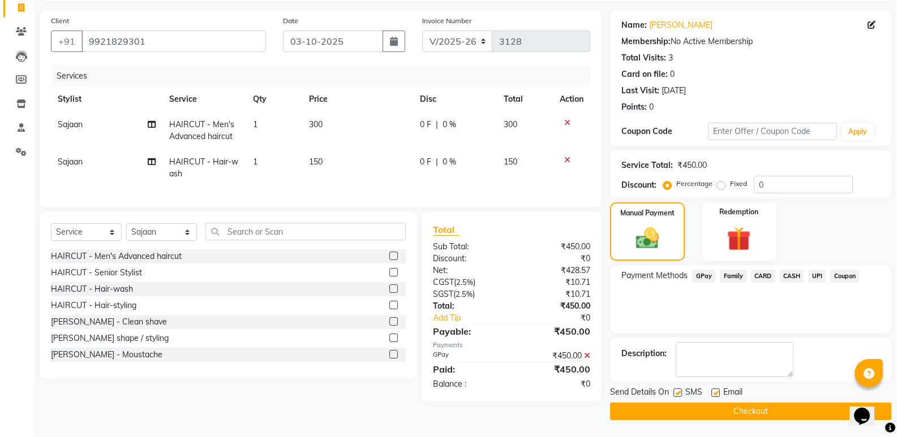
click at [714, 417] on button "Checkout" at bounding box center [750, 412] width 281 height 18
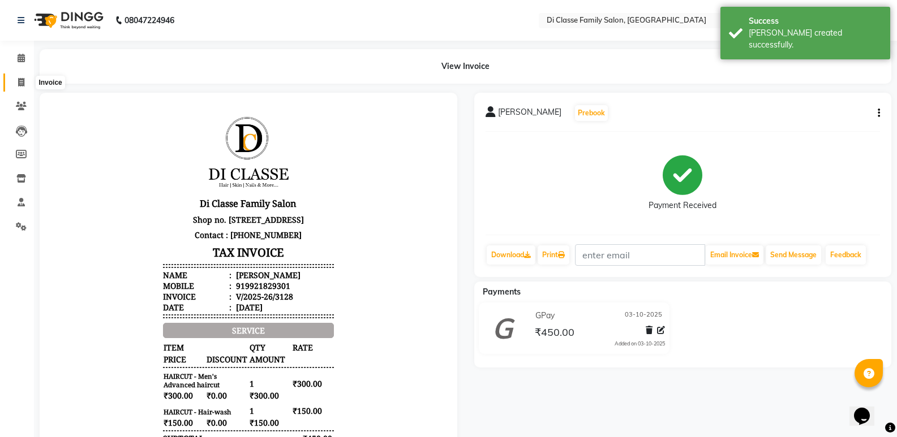
click at [19, 79] on icon at bounding box center [21, 82] width 6 height 8
select select "service"
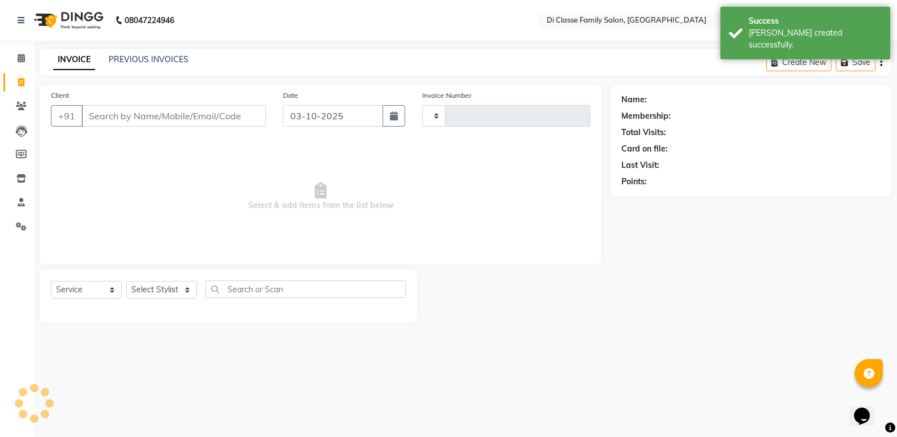
type input "3129"
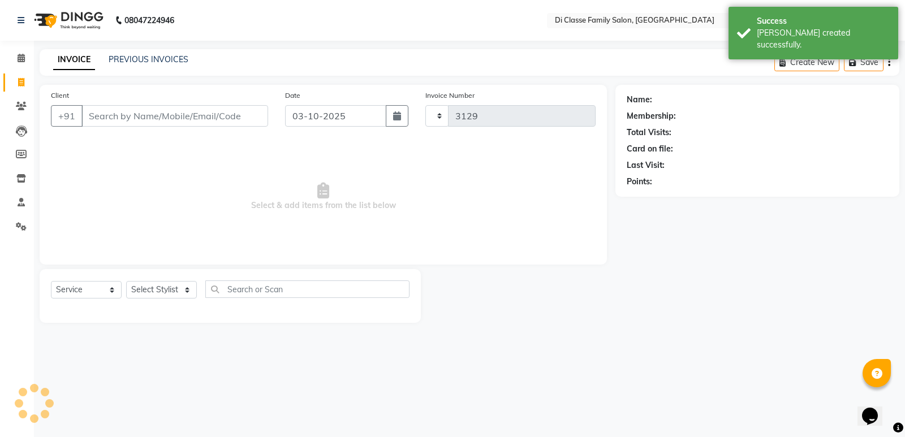
select select "6346"
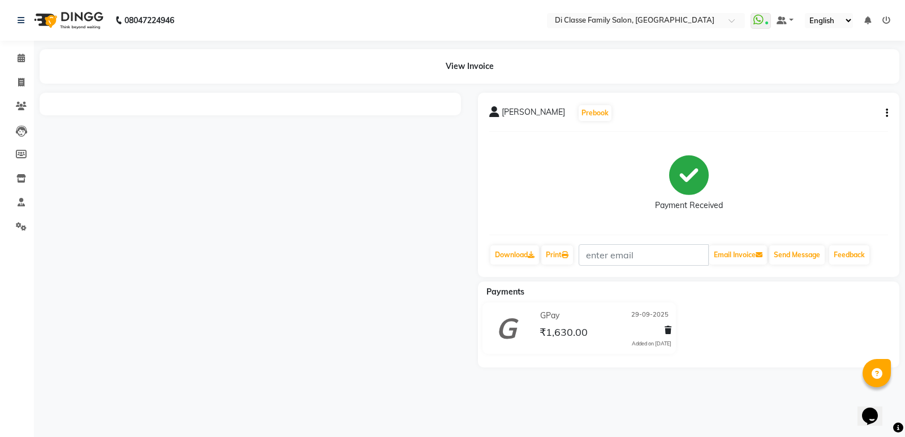
click at [889, 113] on div "[PERSON_NAME] Prebook Payment Received Download Print Email Invoice Send Messag…" at bounding box center [689, 185] width 422 height 184
click at [885, 115] on div "Rinal chavda Prebook Payment Received Download Print Email Invoice Send Message…" at bounding box center [689, 185] width 422 height 184
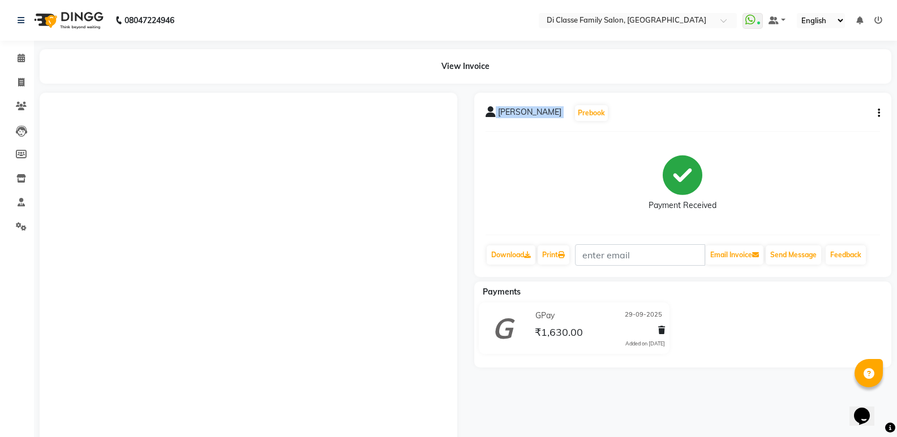
click at [887, 115] on div "Rinal chavda Prebook Payment Received Download Print Email Invoice Send Message…" at bounding box center [683, 185] width 418 height 184
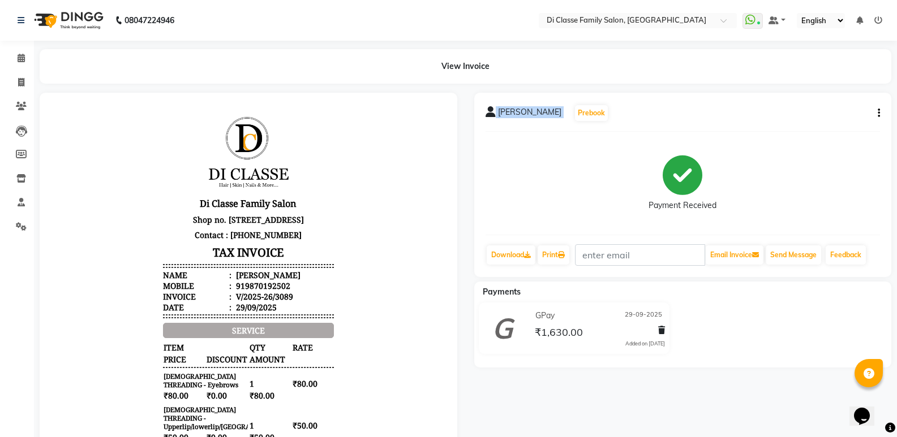
click at [879, 114] on icon "button" at bounding box center [879, 113] width 2 height 1
click at [817, 105] on div "Edit Item Staff" at bounding box center [823, 106] width 78 height 14
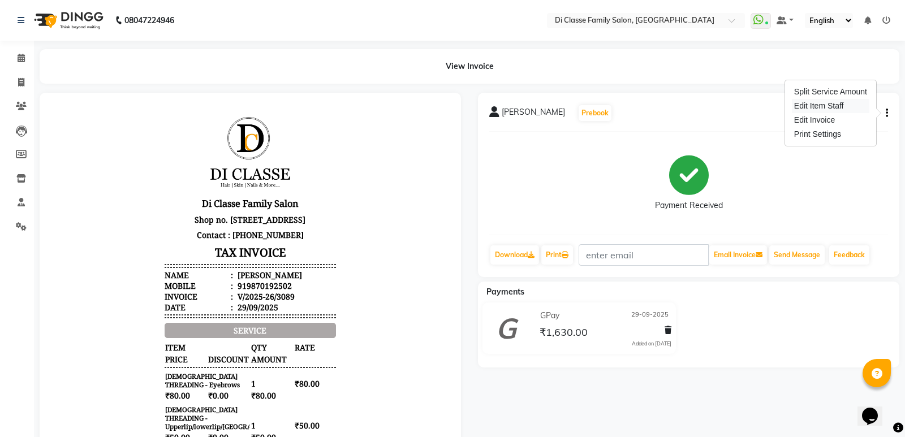
select select
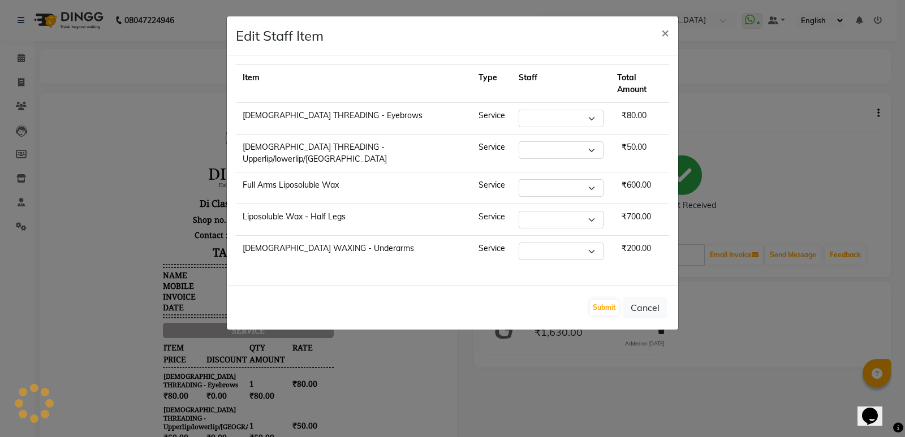
select select "47550"
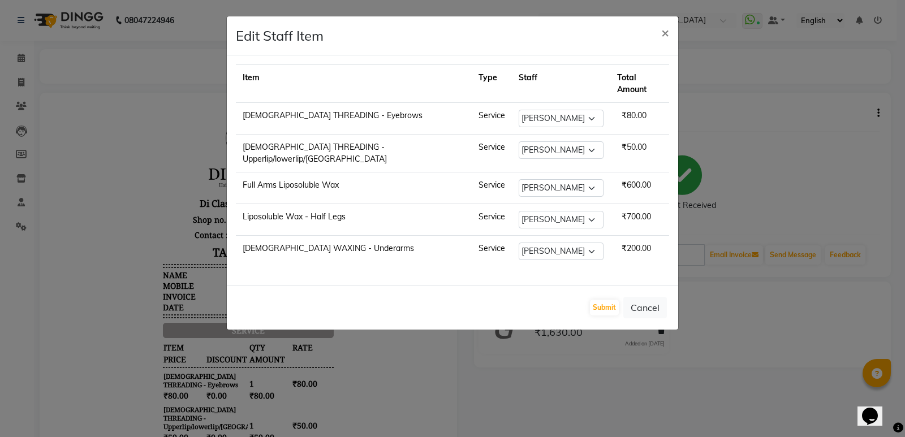
click at [811, 106] on ngb-modal-window "Edit Staff Item × Item Type Staff Total Amount FEMALE THREADING - Eyebrows Serv…" at bounding box center [452, 218] width 905 height 437
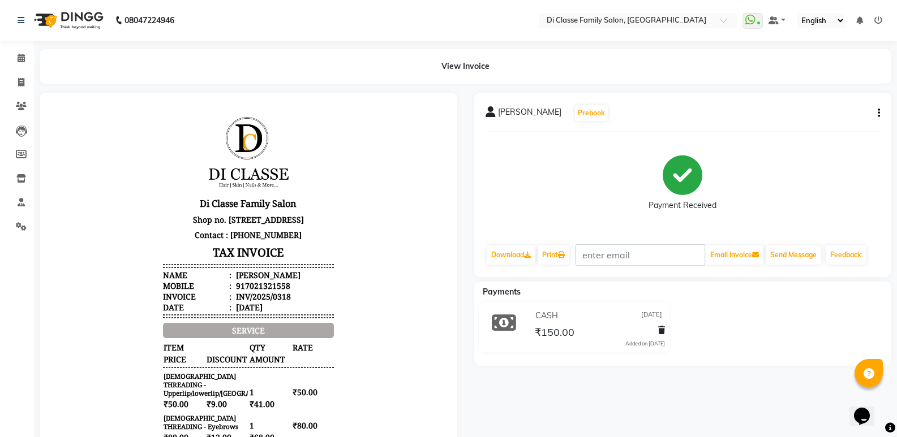
click at [881, 111] on div "Vandita Mahajan Prebook Payment Received Download Print Email Invoice Send Mess…" at bounding box center [683, 185] width 418 height 184
click at [879, 111] on div "Vandita Mahajan Prebook Payment Received Download Print Email Invoice Send Mess…" at bounding box center [683, 185] width 418 height 184
click at [879, 113] on icon "button" at bounding box center [879, 113] width 2 height 1
click at [832, 108] on div "Edit Item Staff" at bounding box center [823, 106] width 78 height 14
select select "47550"
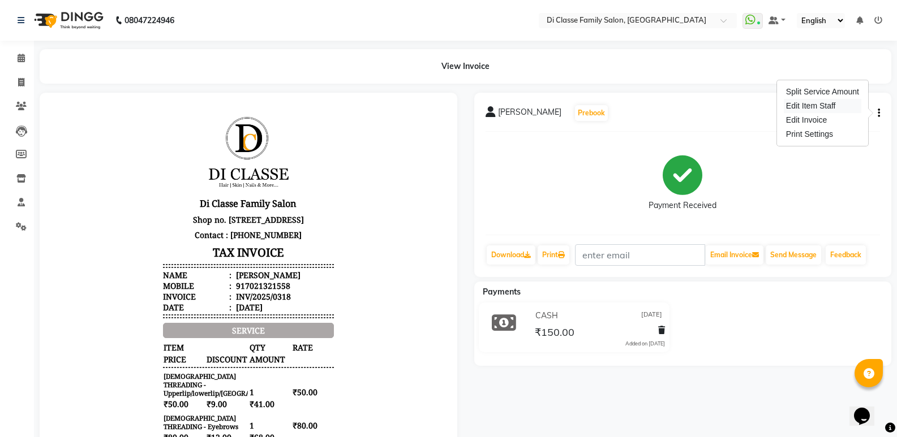
select select "47550"
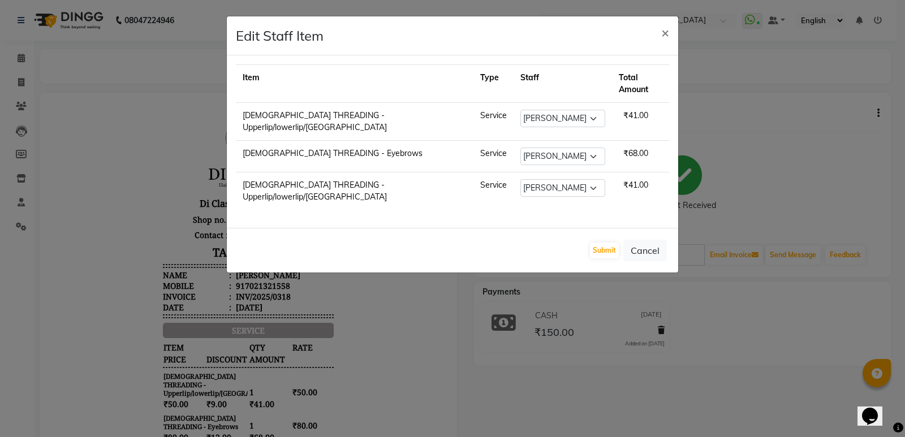
drag, startPoint x: 830, startPoint y: 108, endPoint x: 776, endPoint y: 113, distance: 53.5
click at [818, 112] on ngb-modal-window "Edit Staff Item × Item Type Staff Total Amount FEMALE THREADING - Upperlip/lowe…" at bounding box center [452, 218] width 905 height 437
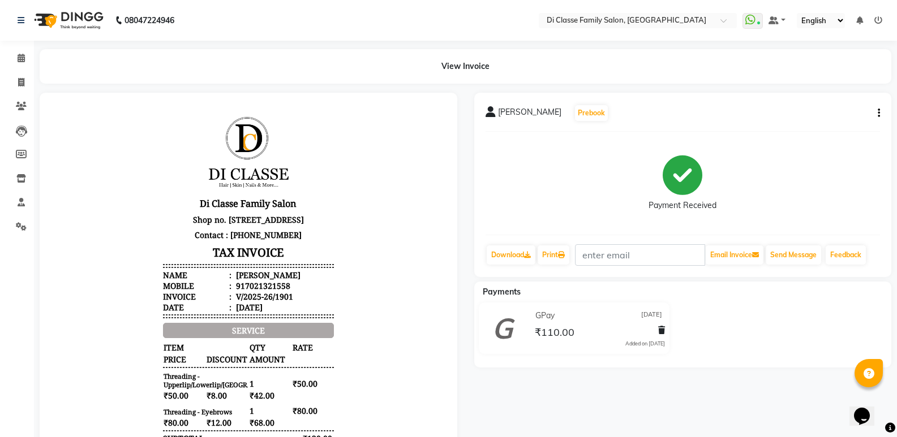
click at [873, 115] on button "button" at bounding box center [876, 114] width 7 height 12
click at [827, 107] on div "Edit Item Staff" at bounding box center [823, 106] width 78 height 14
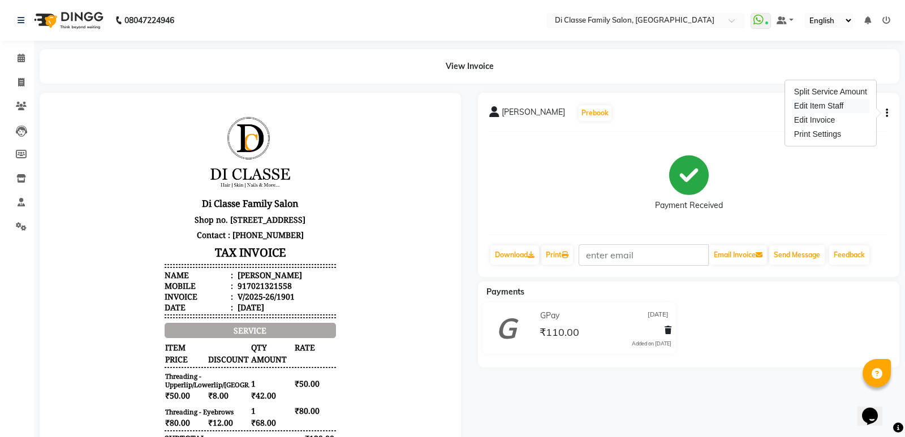
select select "47552"
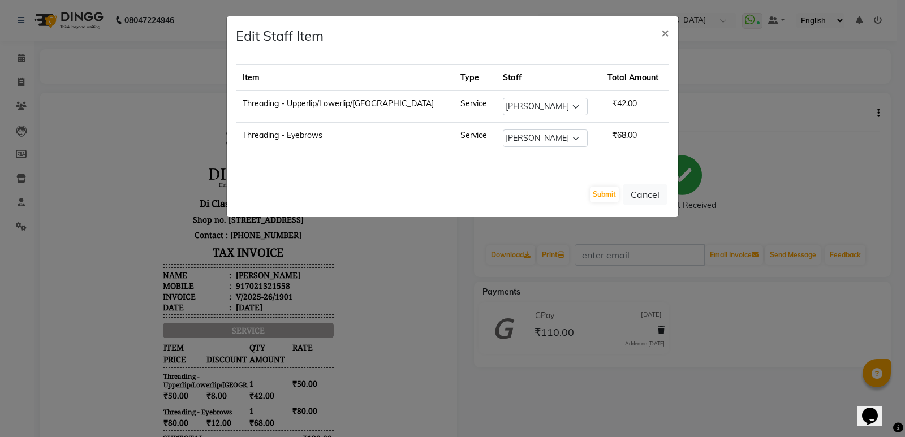
click at [827, 107] on ngb-modal-window "Edit Staff Item × Item Type Staff Total Amount Threading - Upperlip/Lowerlip/Ch…" at bounding box center [452, 218] width 905 height 437
